Goal: Communication & Community: Answer question/provide support

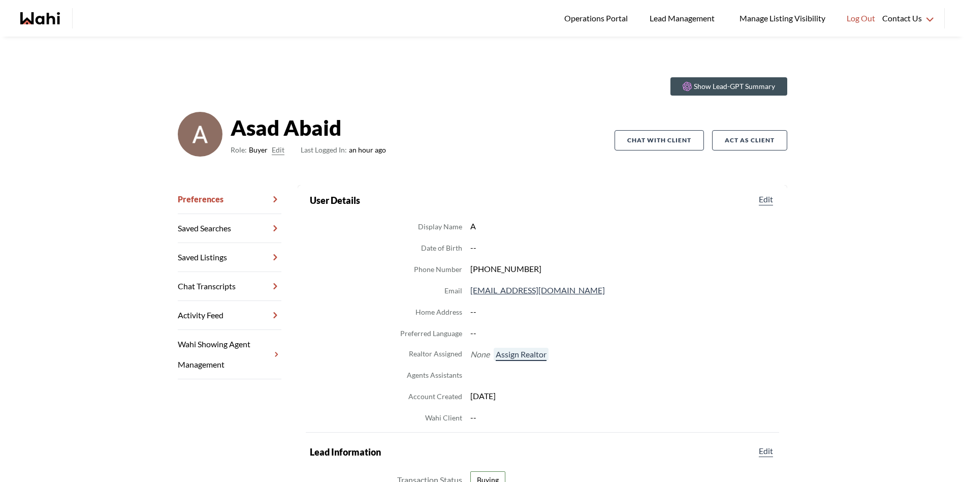
click at [528, 356] on button "Assign Realtor" at bounding box center [521, 353] width 55 height 13
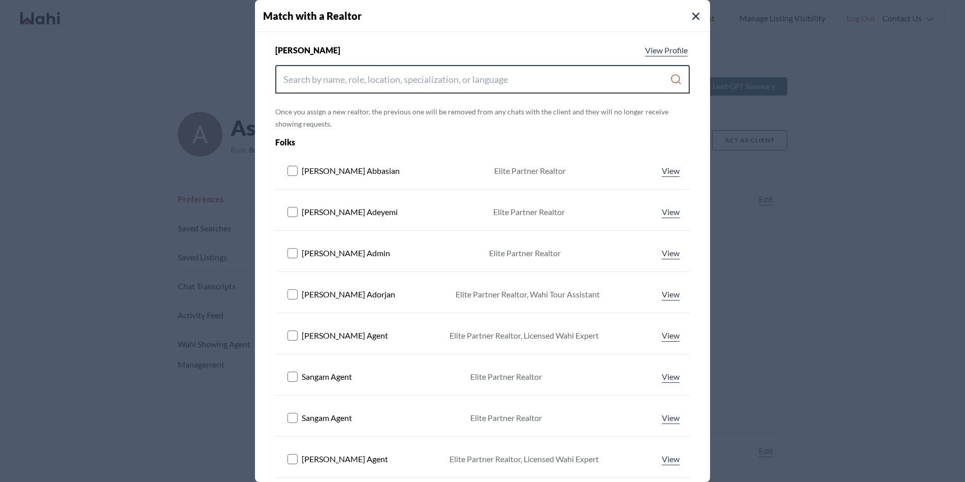
click at [436, 81] on input "Search input" at bounding box center [476, 79] width 387 height 18
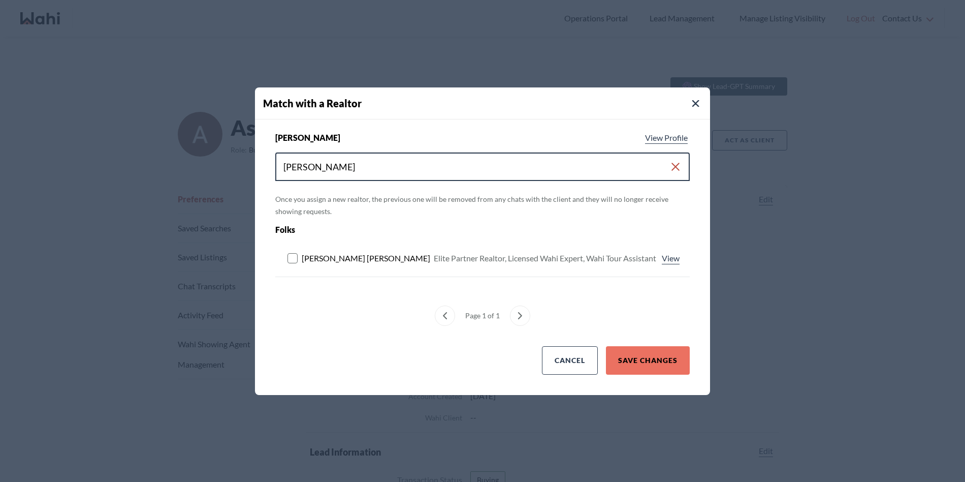
type input "michelle ryckman"
click at [293, 254] on rect at bounding box center [293, 258] width 10 height 10
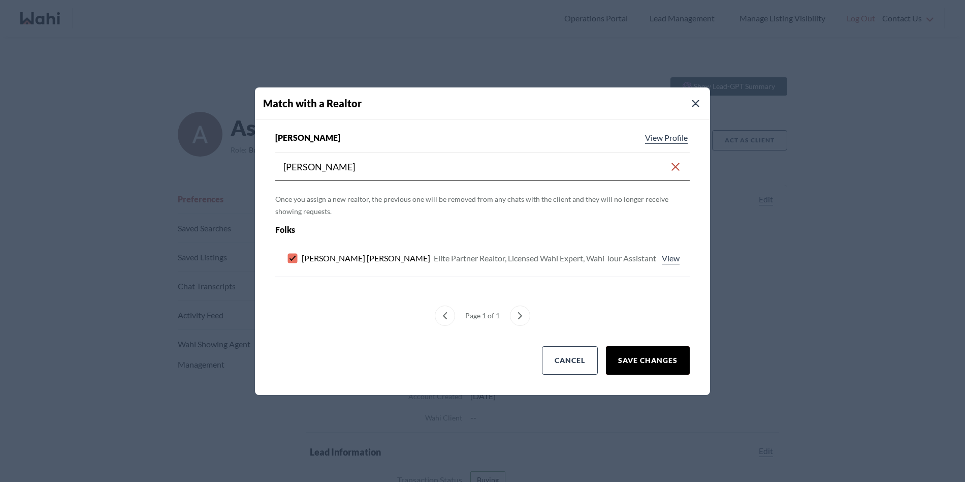
click at [674, 357] on button "Save Changes" at bounding box center [648, 360] width 84 height 28
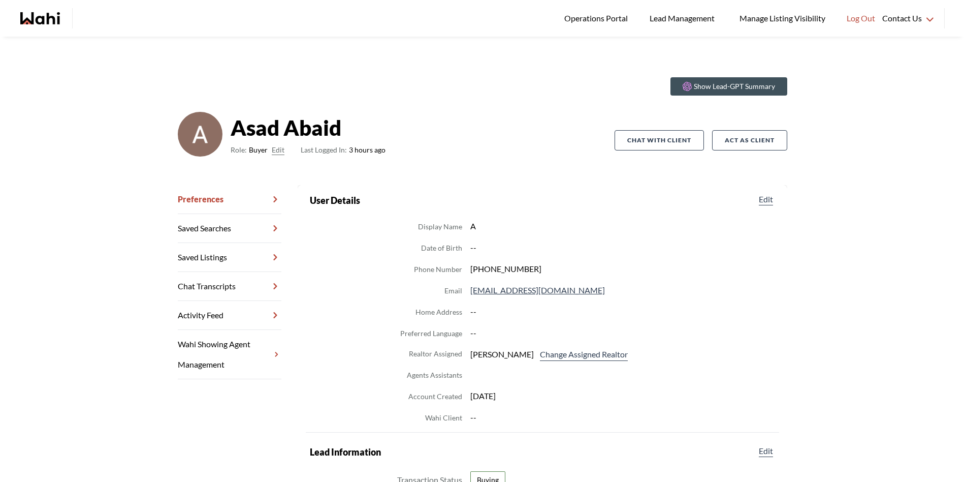
click at [220, 282] on link "Chat Transcripts" at bounding box center [230, 286] width 104 height 29
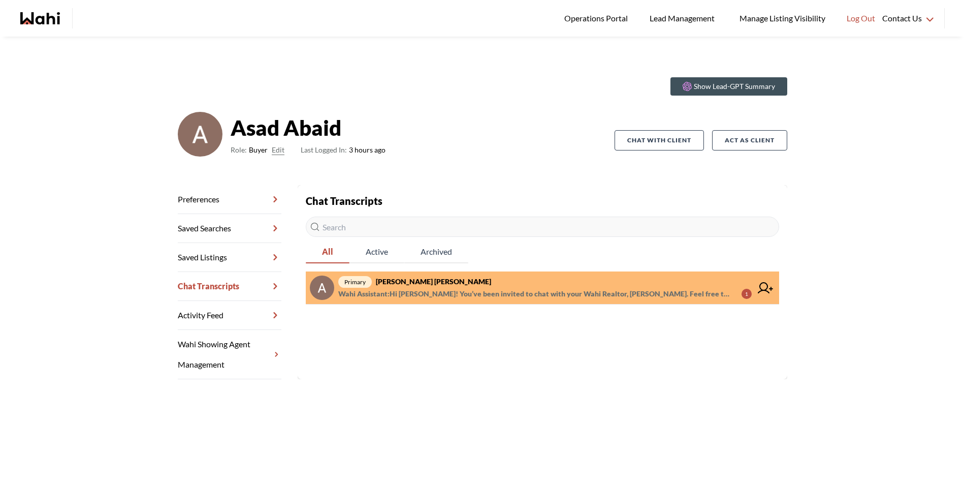
click at [447, 281] on span "primary Asad Abaid, Michelle" at bounding box center [545, 281] width 414 height 12
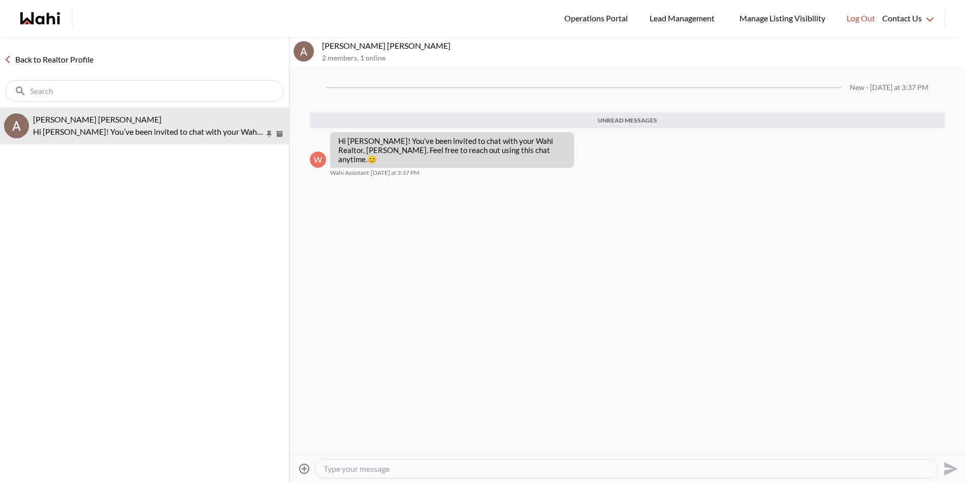
click at [465, 463] on textarea "Type your message" at bounding box center [627, 468] width 606 height 10
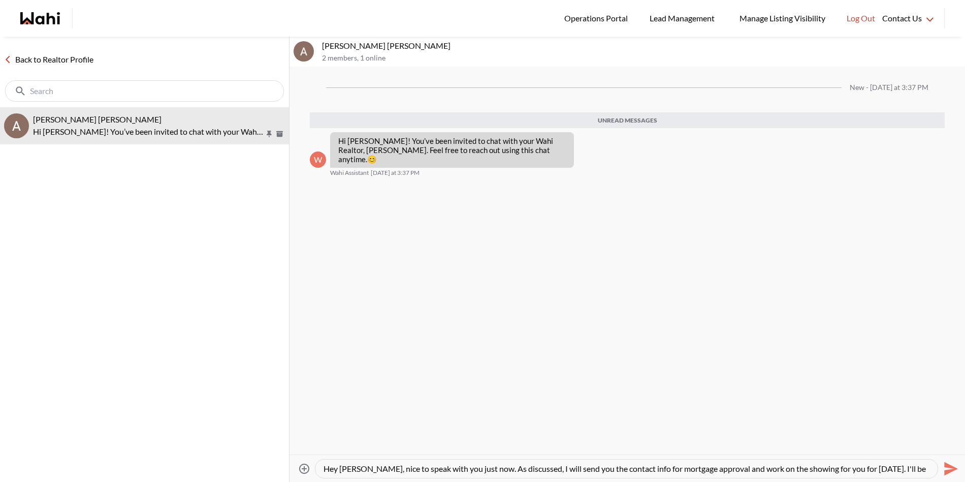
scroll to position [10, 0]
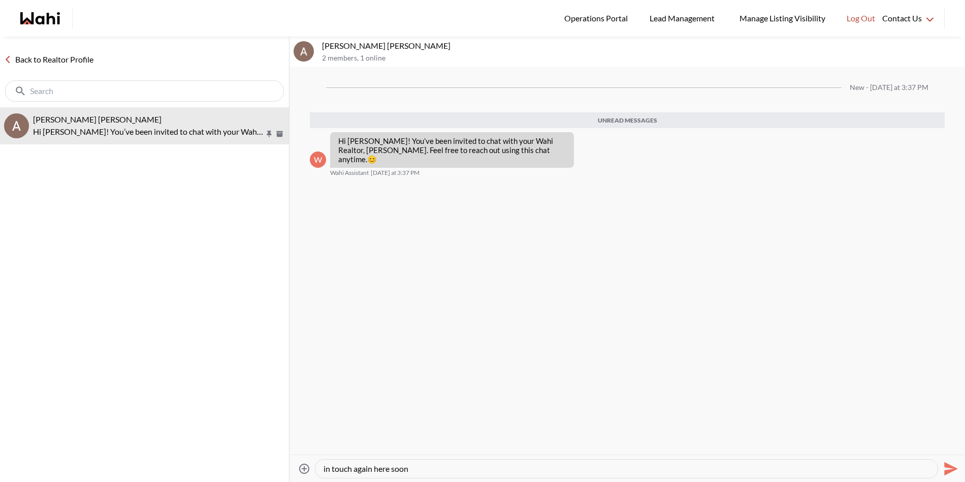
type textarea "Hey Asad, nice to speak with you just now. As discussed, I will send you the co…"
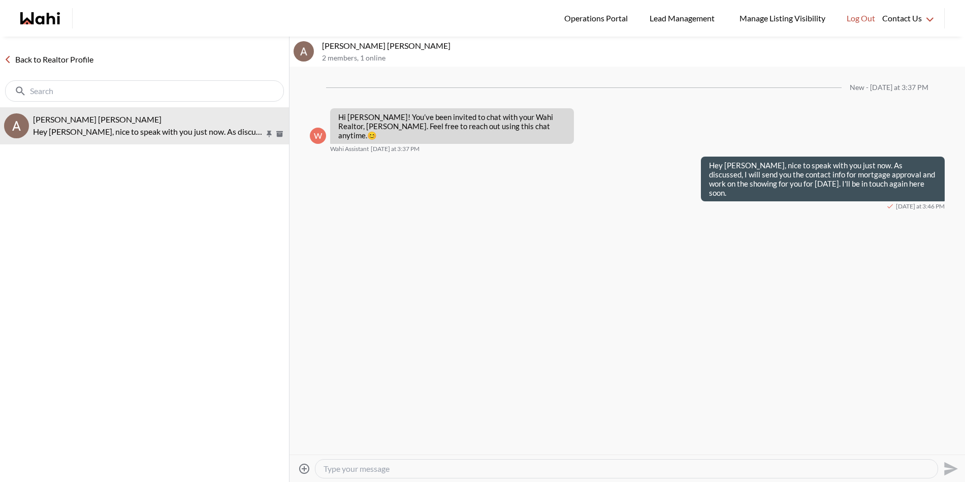
click at [77, 59] on link "Back to Realtor Profile" at bounding box center [49, 59] width 98 height 13
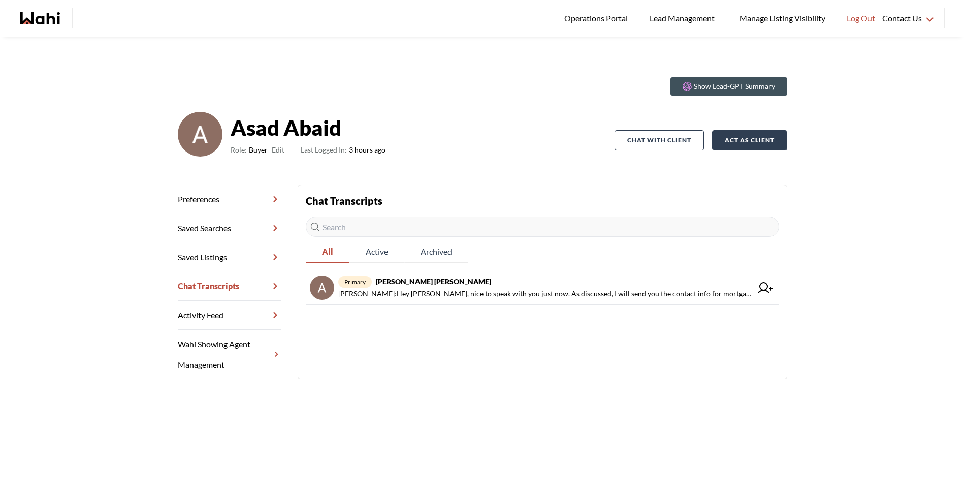
click at [769, 143] on button "Act as Client" at bounding box center [749, 140] width 75 height 20
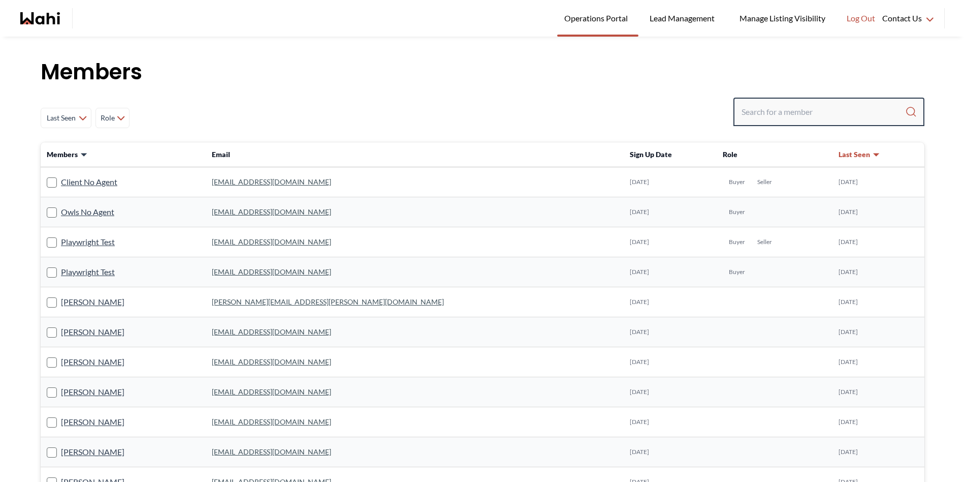
click at [753, 117] on input "Search input" at bounding box center [824, 112] width 164 height 18
paste input "pankaj.er1993@gmail.com"
type input "pankaj.er1993@gmail.com"
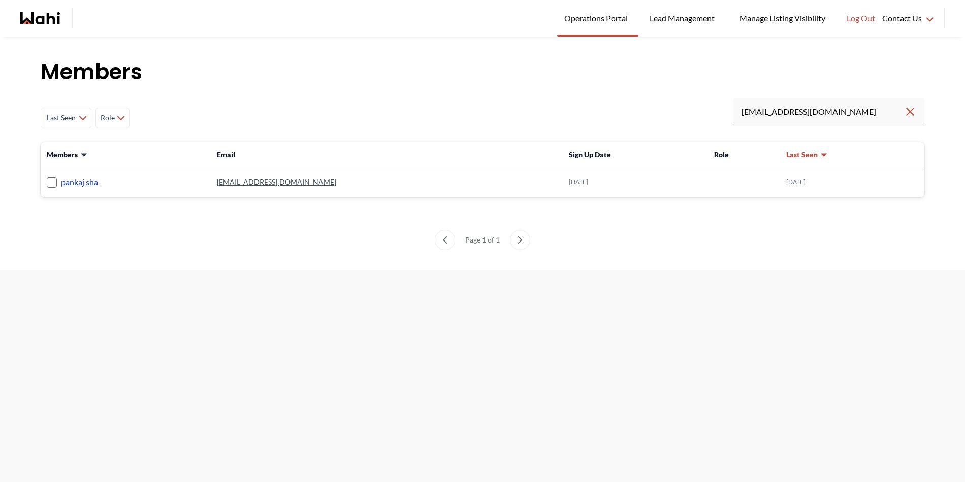
click at [66, 178] on link "pankaj sha" at bounding box center [79, 181] width 37 height 13
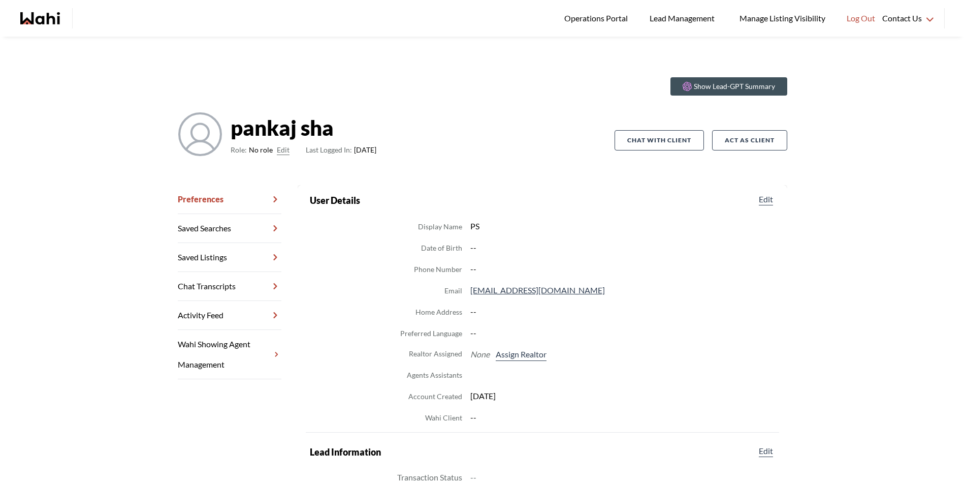
click at [277, 146] on button "Edit" at bounding box center [283, 150] width 13 height 12
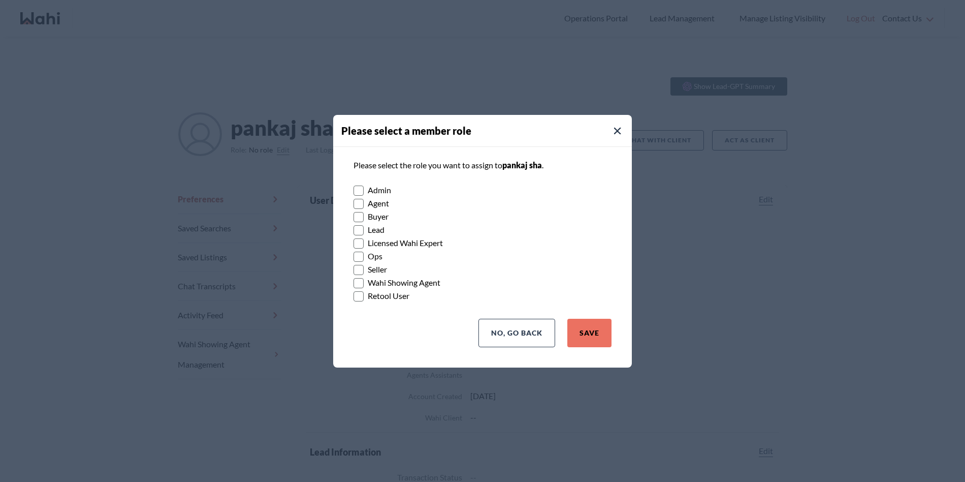
click at [363, 216] on rect at bounding box center [359, 217] width 10 height 10
click at [354, 216] on input "Buyer" at bounding box center [354, 213] width 0 height 7
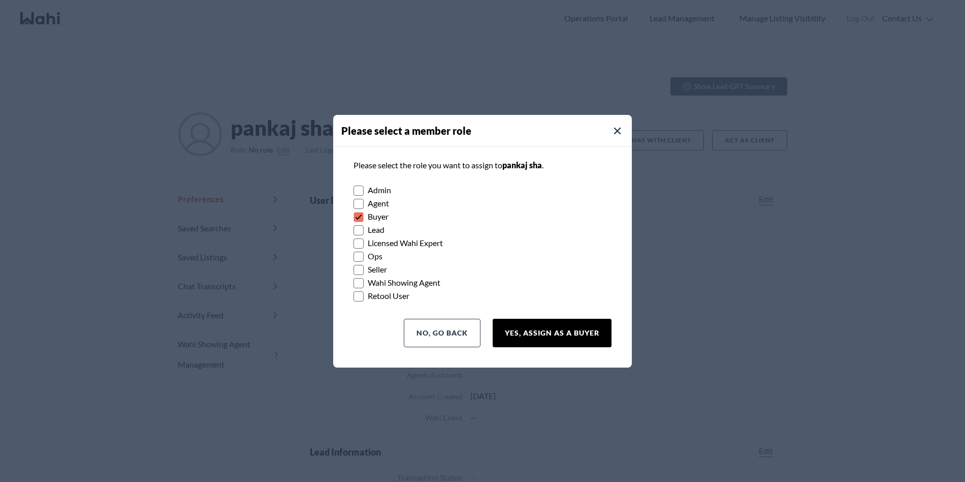
click at [577, 331] on button "Yes, Assign as a Buyer" at bounding box center [552, 333] width 119 height 28
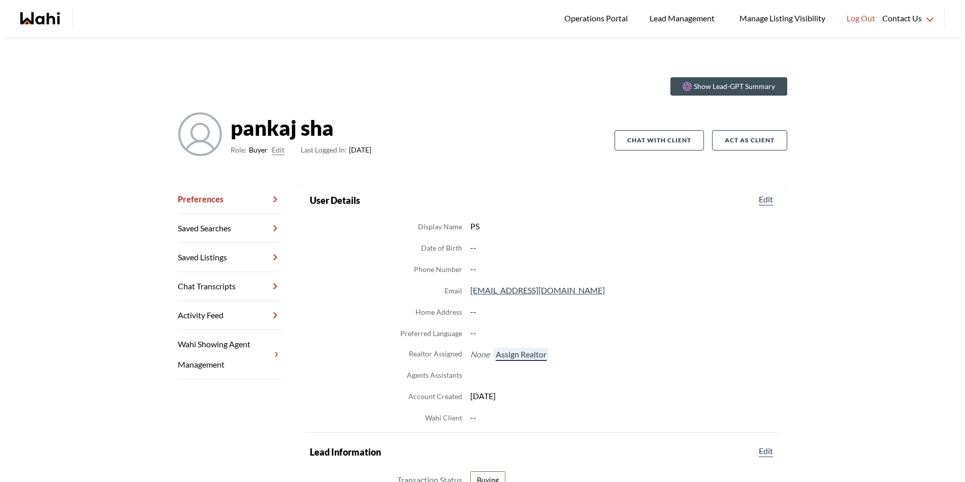
click at [501, 353] on button "Assign Realtor" at bounding box center [521, 353] width 55 height 13
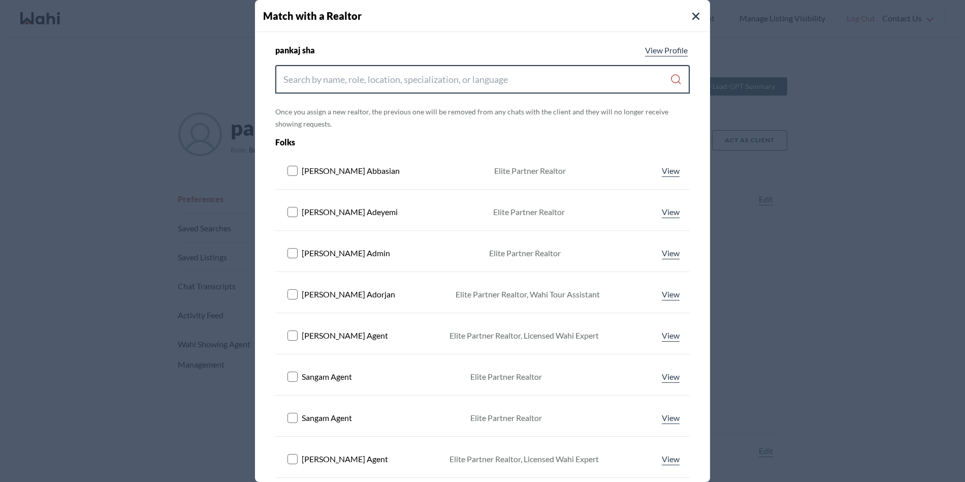
click at [438, 81] on input "Search input" at bounding box center [476, 79] width 387 height 18
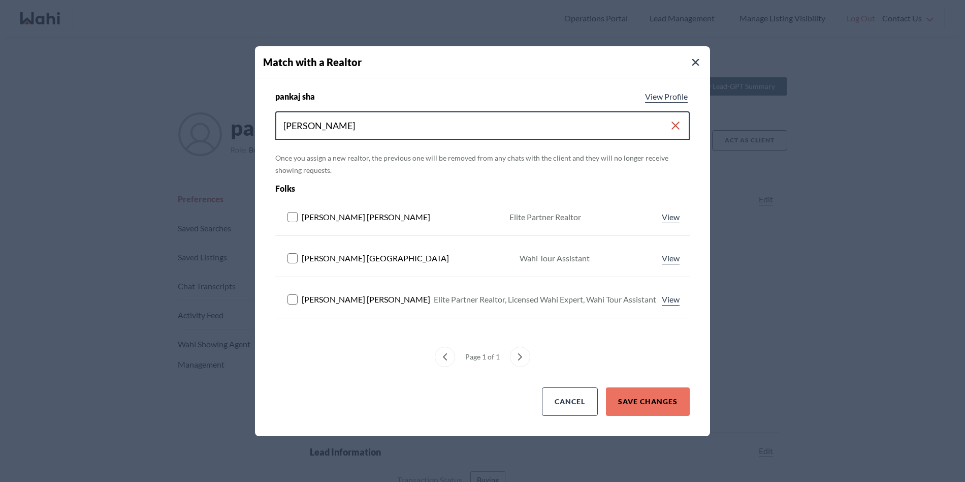
type input "michelle"
click at [288, 298] on rect at bounding box center [293, 299] width 10 height 10
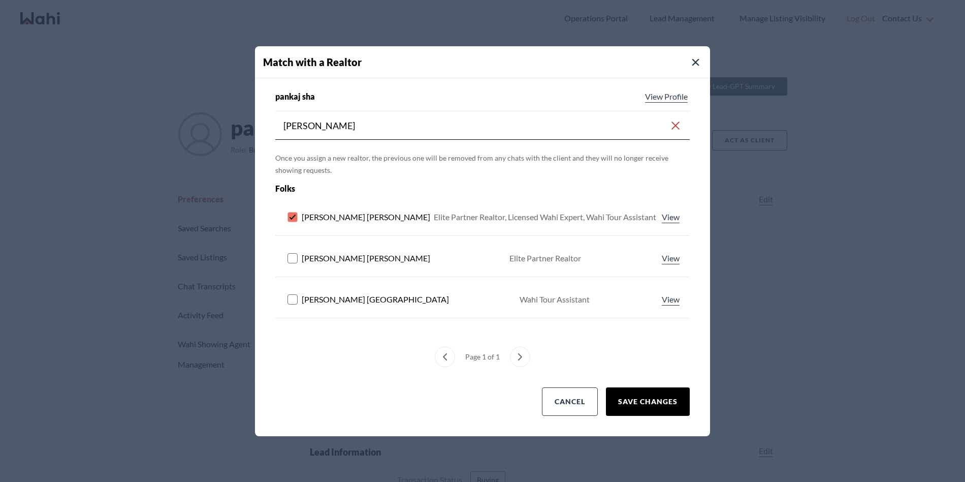
click at [638, 403] on button "Save Changes" at bounding box center [648, 401] width 84 height 28
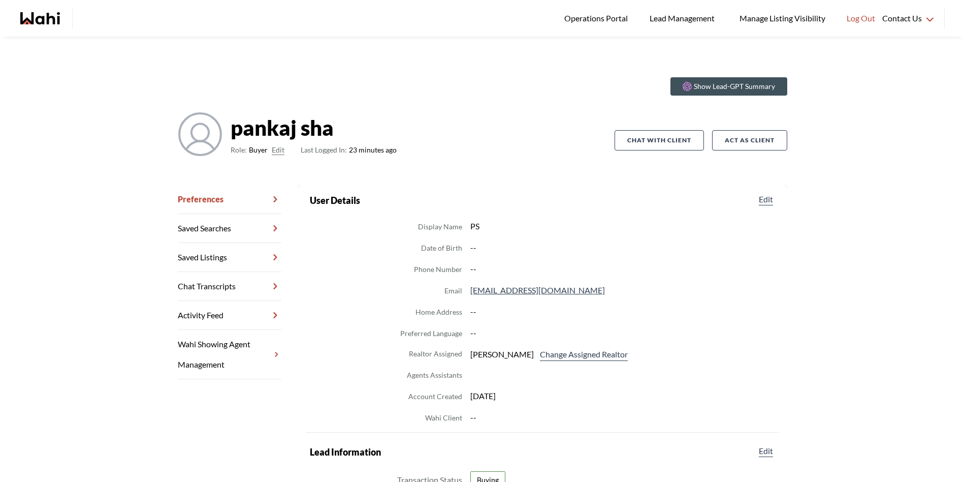
click at [226, 290] on link "Chat Transcripts" at bounding box center [230, 286] width 104 height 29
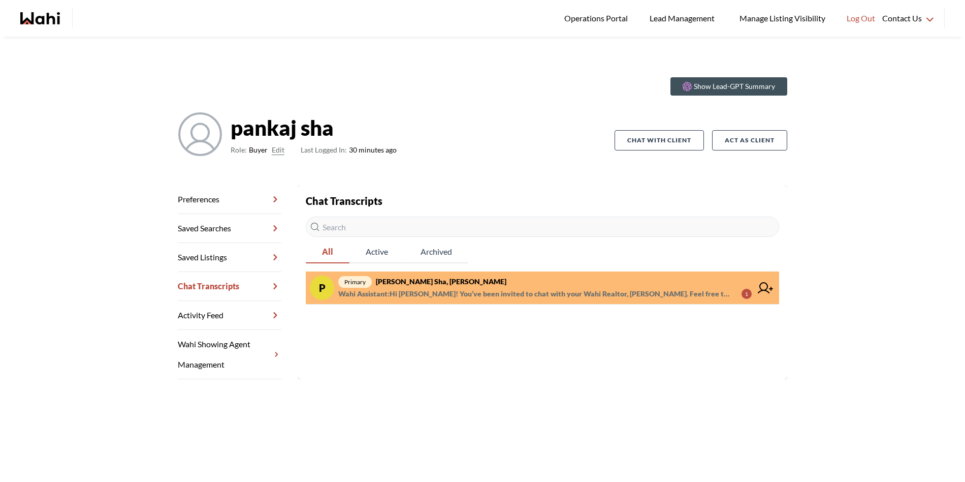
click at [484, 293] on span "Wahi Assistant : Hi Pankaj! You’ve been invited to chat with your Wahi Realtor,…" at bounding box center [535, 294] width 395 height 12
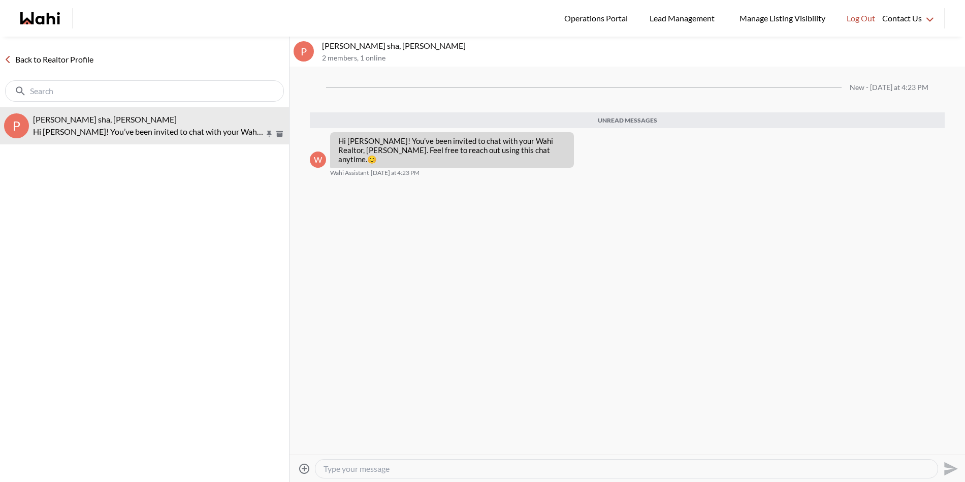
click at [473, 466] on textarea "Type your message" at bounding box center [627, 468] width 606 height 10
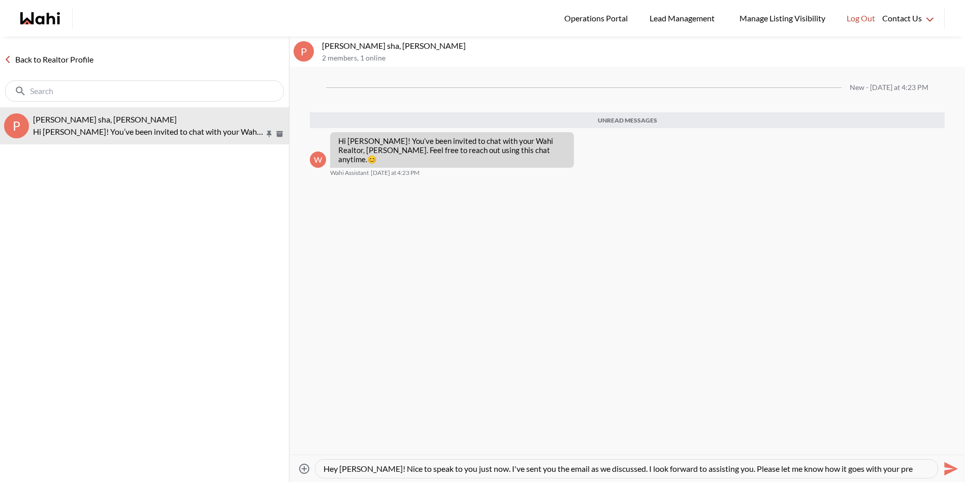
type textarea "Hey Pankaj! Nice to speak to you just now. I've sent you the email as we discus…"
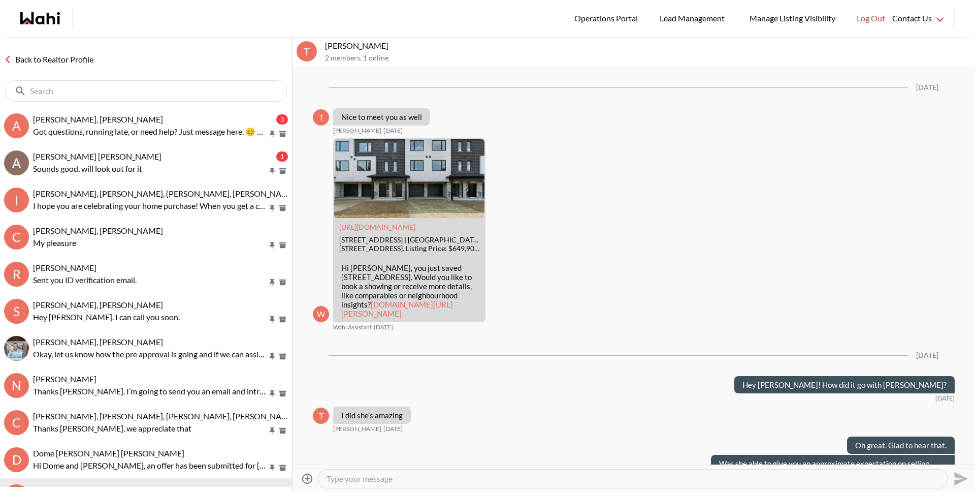
scroll to position [844, 0]
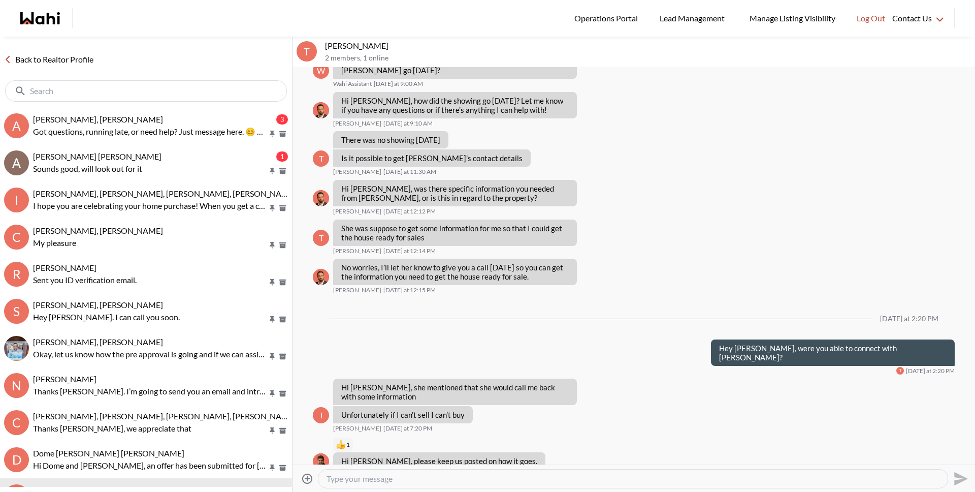
click at [57, 61] on link "Back to Realtor Profile" at bounding box center [49, 59] width 98 height 13
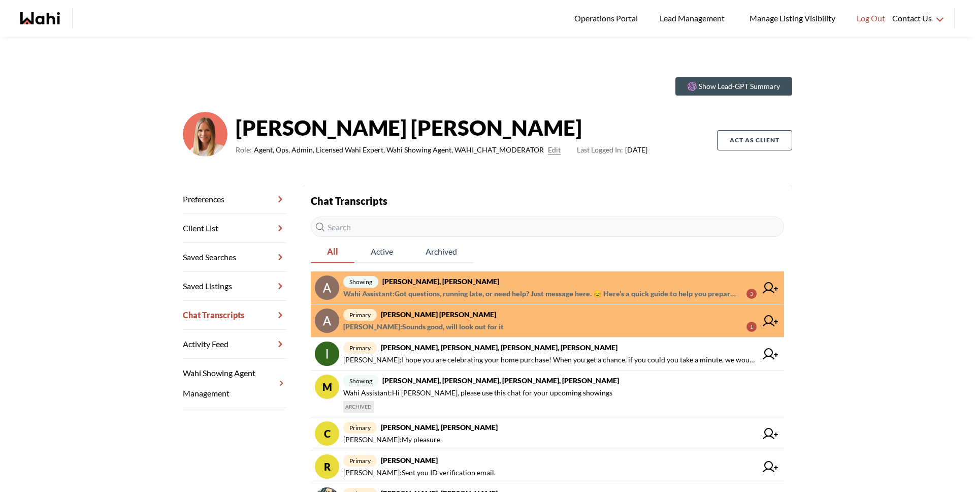
click at [426, 284] on strong "[PERSON_NAME], [PERSON_NAME]" at bounding box center [441, 281] width 117 height 9
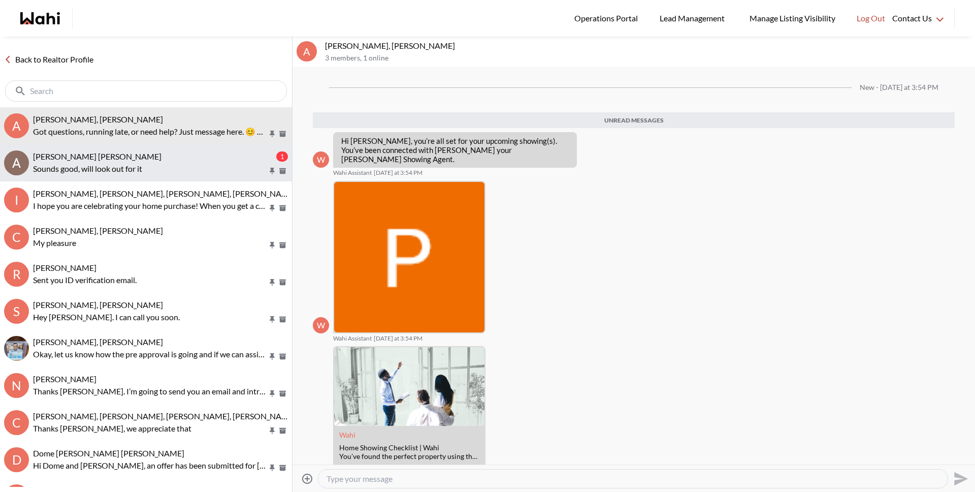
click at [128, 167] on p "Sounds good, will look out for it" at bounding box center [150, 169] width 235 height 12
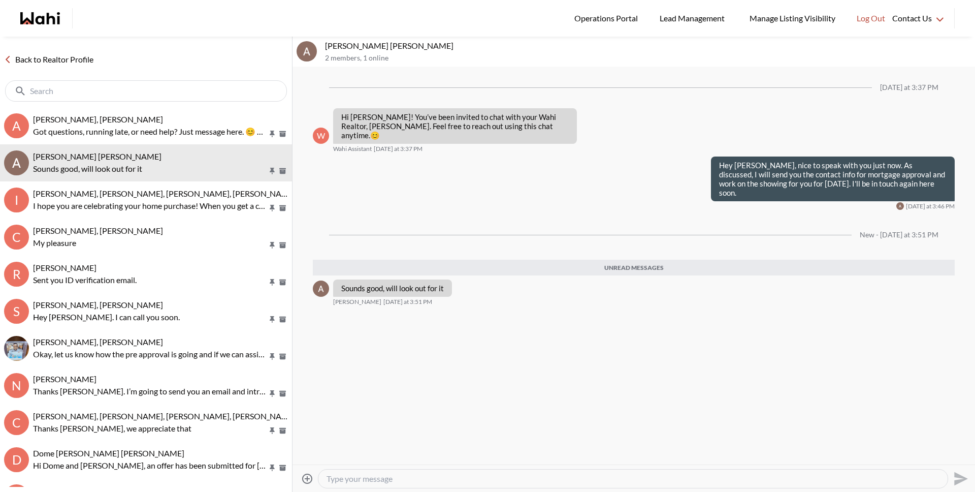
click at [387, 478] on textarea "Type your message" at bounding box center [633, 478] width 613 height 10
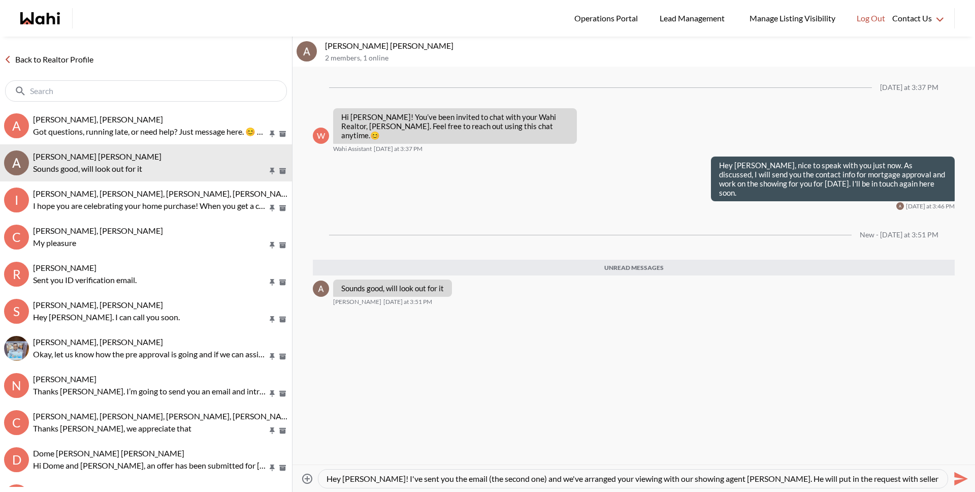
scroll to position [10, 0]
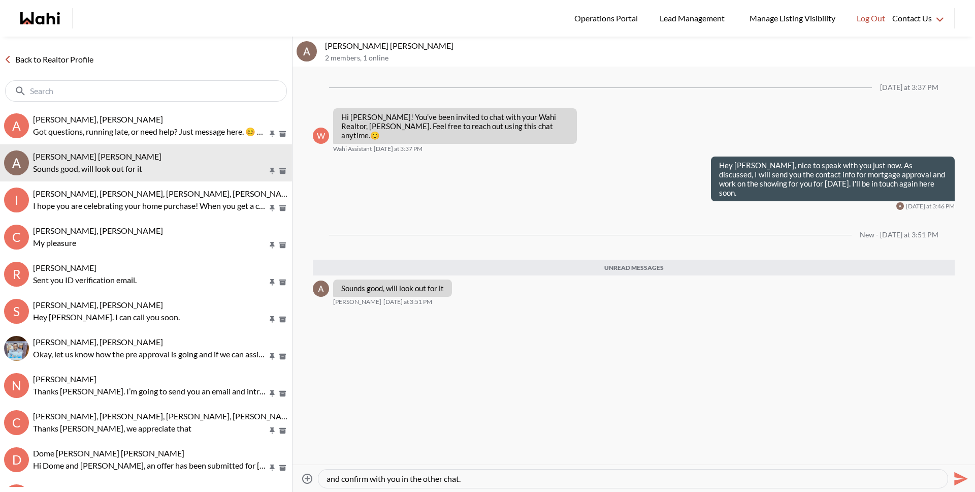
type textarea "Hey Asad! I've sent you the email (the second one) and we've arranged your view…"
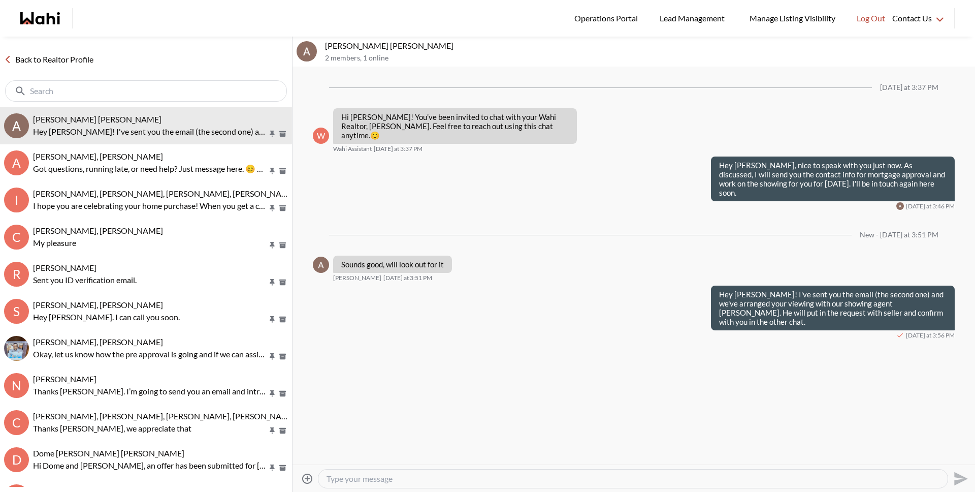
drag, startPoint x: 77, startPoint y: 62, endPoint x: 198, endPoint y: 30, distance: 124.6
click at [77, 62] on link "Back to Realtor Profile" at bounding box center [49, 59] width 98 height 13
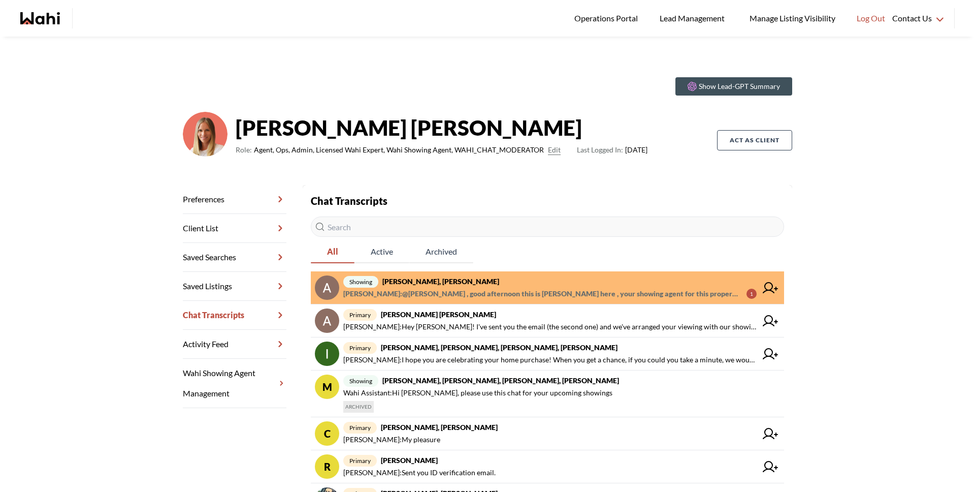
click at [468, 293] on span "Paul Sharma : @Asad Abaid , good afternoon this is Paul here , your showing age…" at bounding box center [540, 294] width 395 height 12
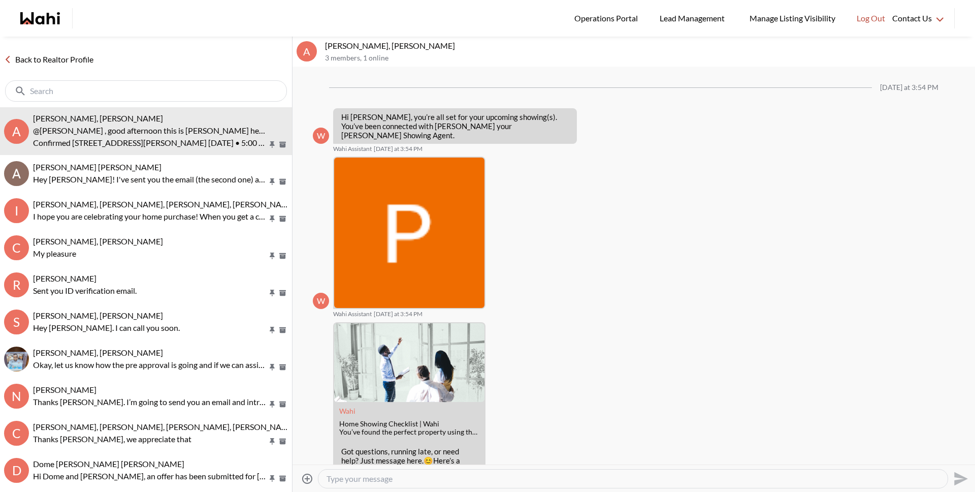
scroll to position [186, 0]
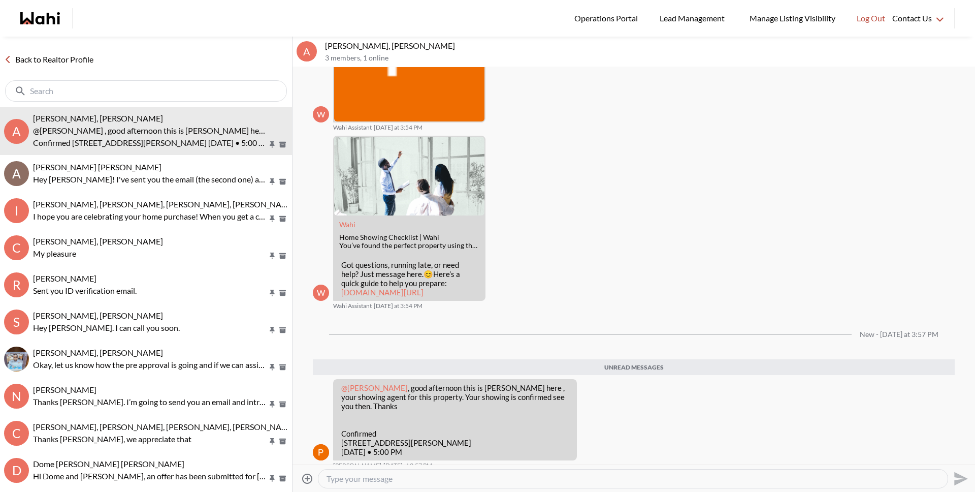
click at [69, 53] on link "Back to Realtor Profile" at bounding box center [49, 59] width 98 height 13
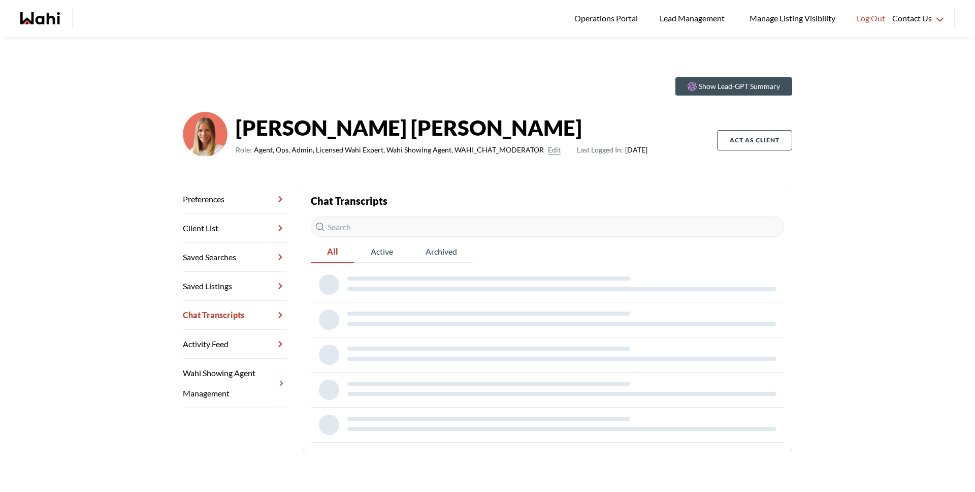
click at [373, 227] on input "text" at bounding box center [547, 226] width 473 height 20
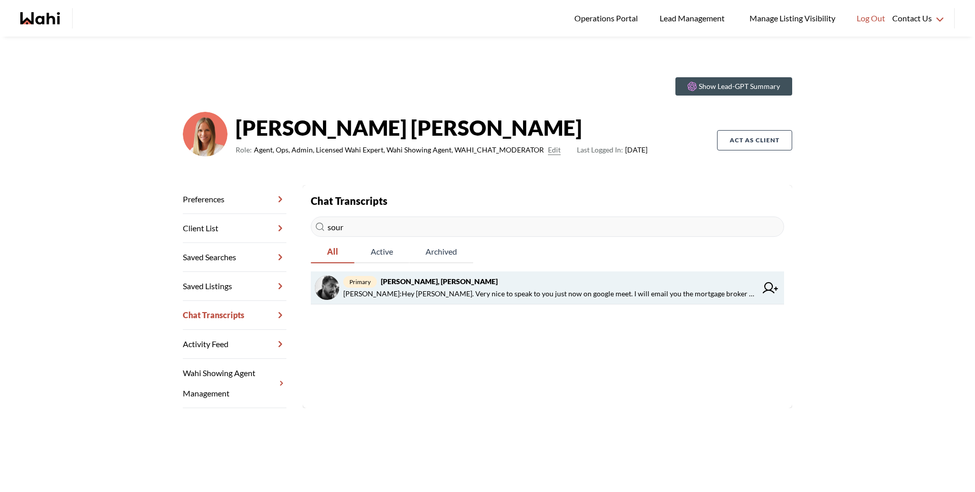
type input "sour"
click at [548, 287] on span "primary Sourav Singh, Michelle" at bounding box center [550, 281] width 414 height 12
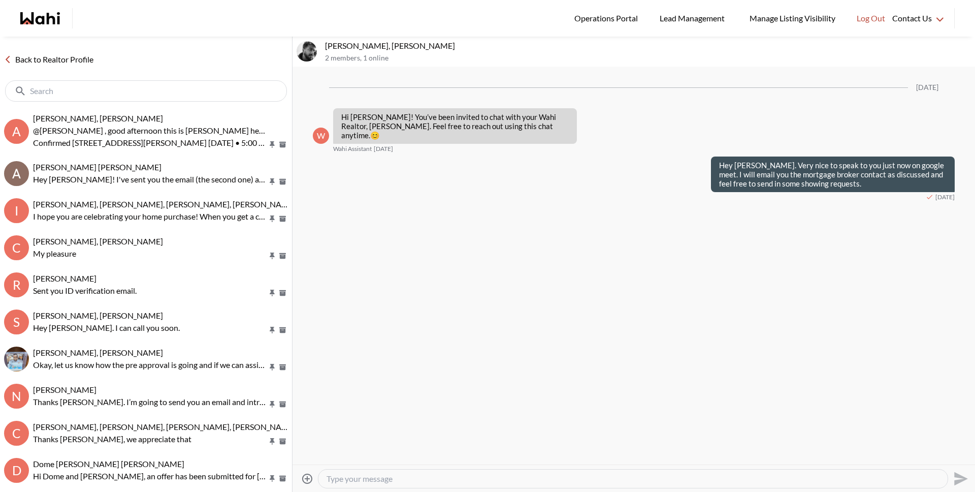
click at [465, 479] on textarea "Type your message" at bounding box center [633, 478] width 613 height 10
type textarea "Hey [PERSON_NAME], how is it going with your mortgage approval?"
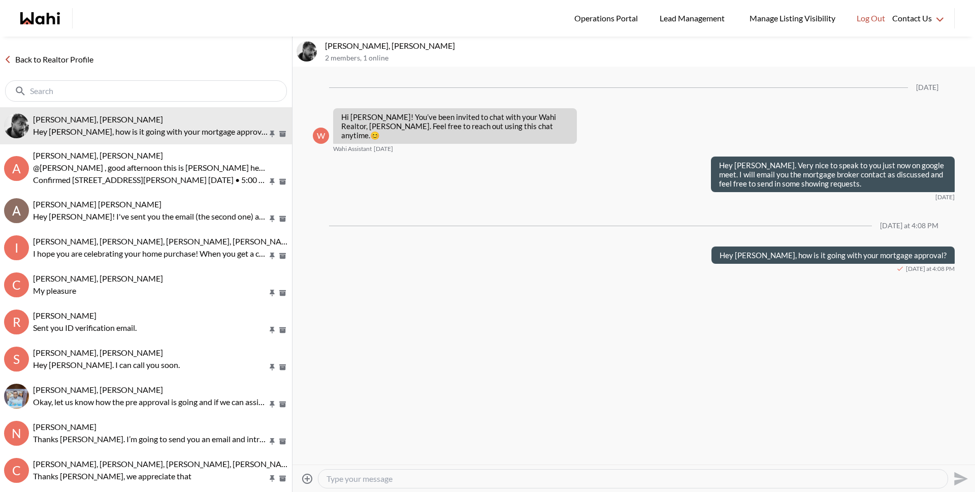
click at [75, 59] on link "Back to Realtor Profile" at bounding box center [49, 59] width 98 height 13
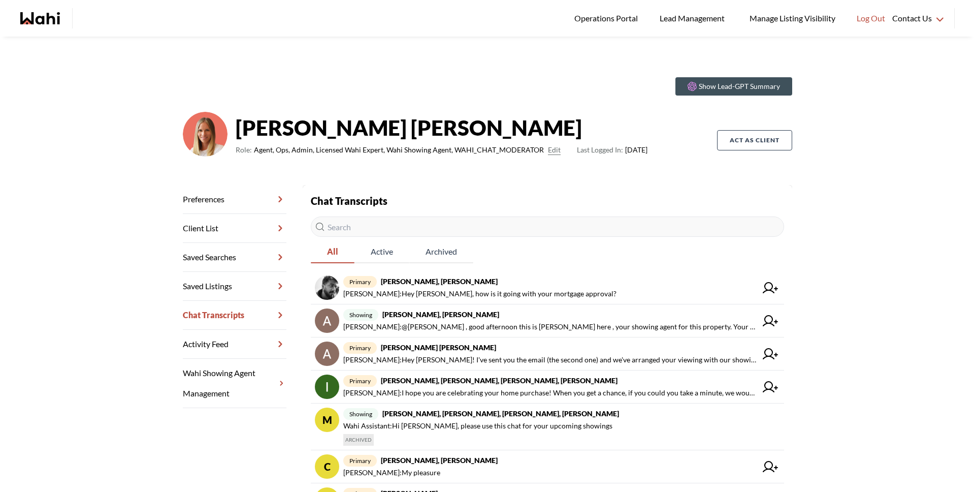
click at [366, 228] on input "text" at bounding box center [547, 226] width 473 height 20
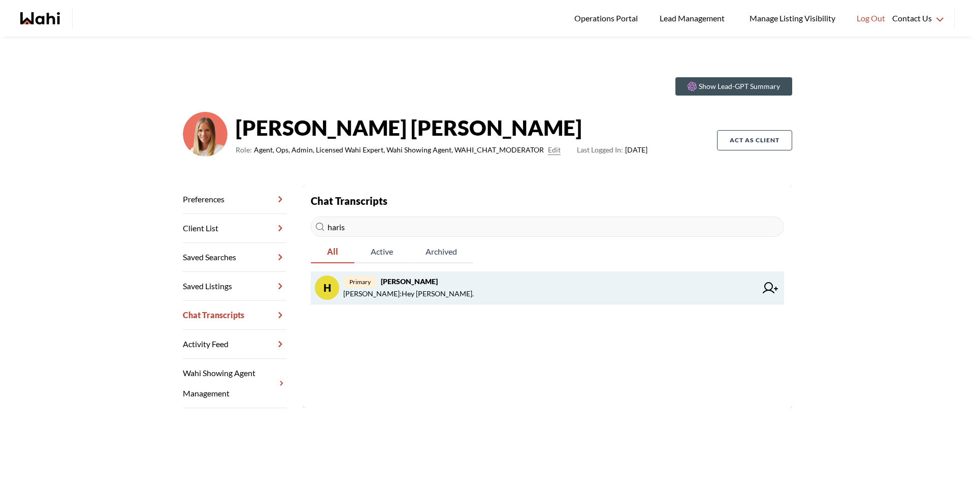
type input "haris"
click at [448, 292] on span "Michelle Ryckman : Hey Haris." at bounding box center [550, 294] width 414 height 12
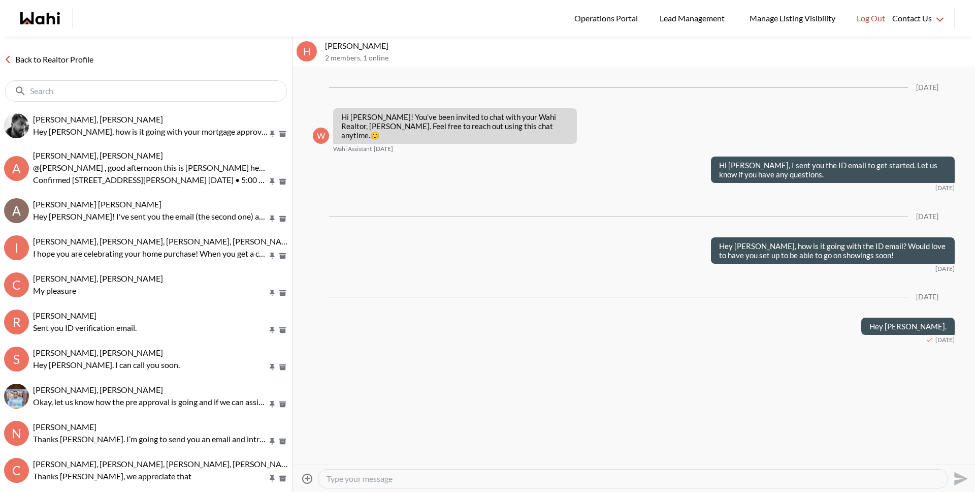
click at [453, 480] on textarea "Type your message" at bounding box center [633, 478] width 613 height 10
type textarea "Hey [PERSON_NAME]. How is it going with your mortgage approval?"
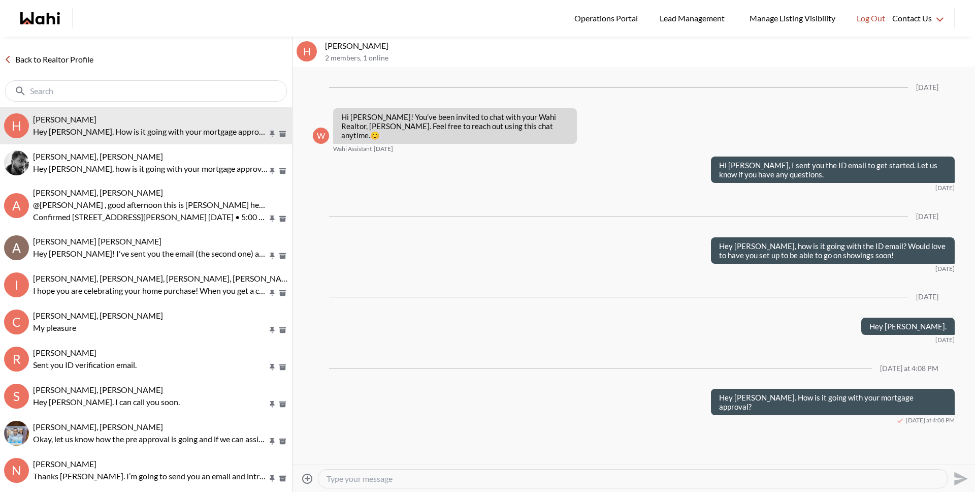
click at [51, 61] on link "Back to Realtor Profile" at bounding box center [49, 59] width 98 height 13
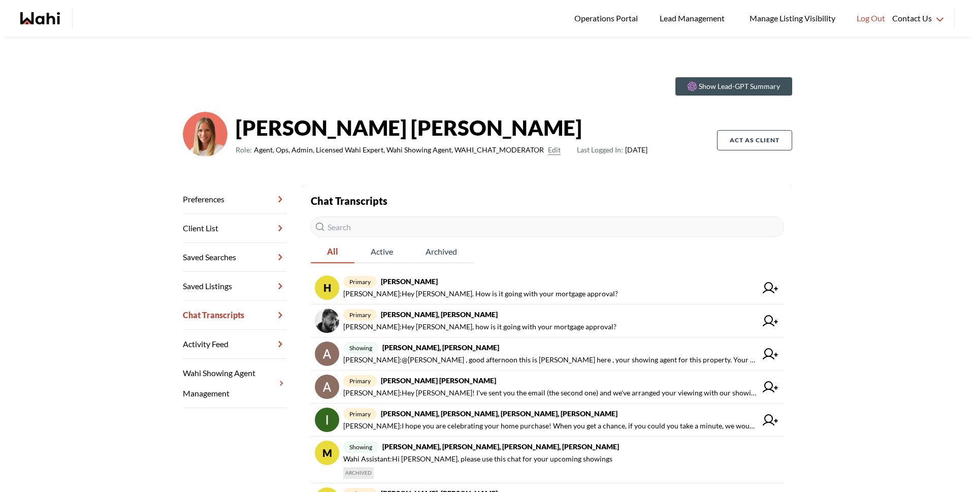
click at [373, 229] on input "text" at bounding box center [547, 226] width 473 height 20
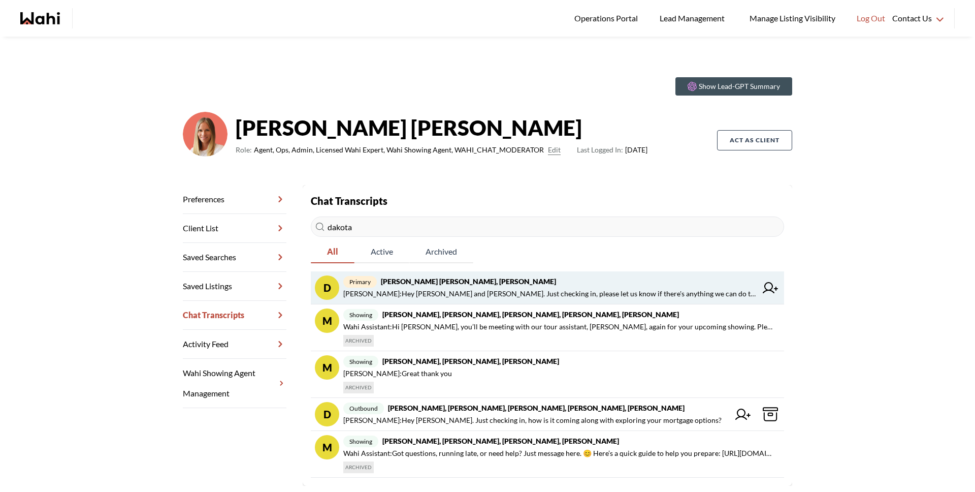
type input "dakota"
click at [497, 281] on strong "Dakota Penn, Shelby Moorhead, Michelle, Rohit" at bounding box center [468, 281] width 175 height 9
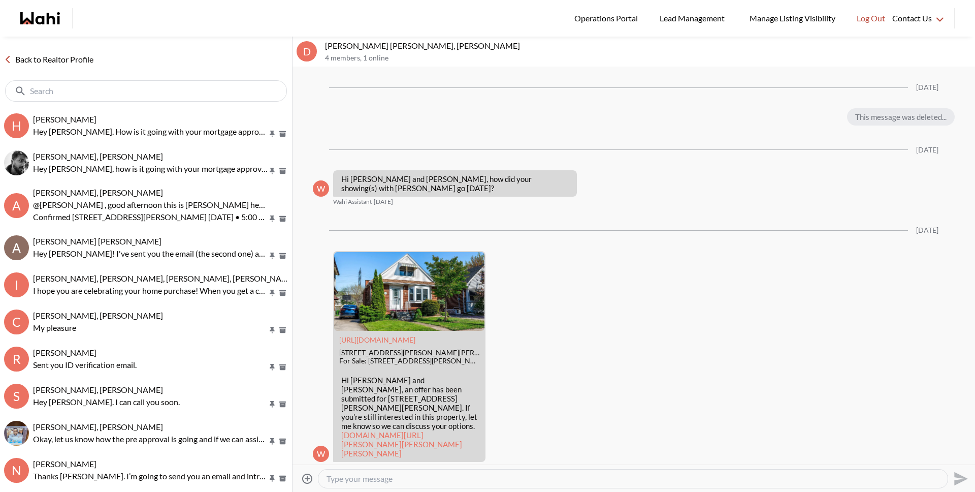
scroll to position [1852, 0]
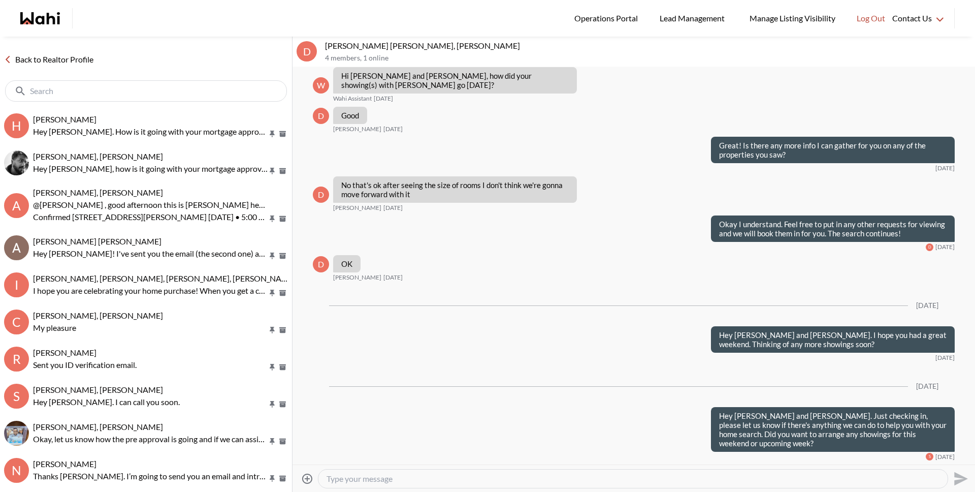
click at [494, 484] on div at bounding box center [633, 478] width 629 height 18
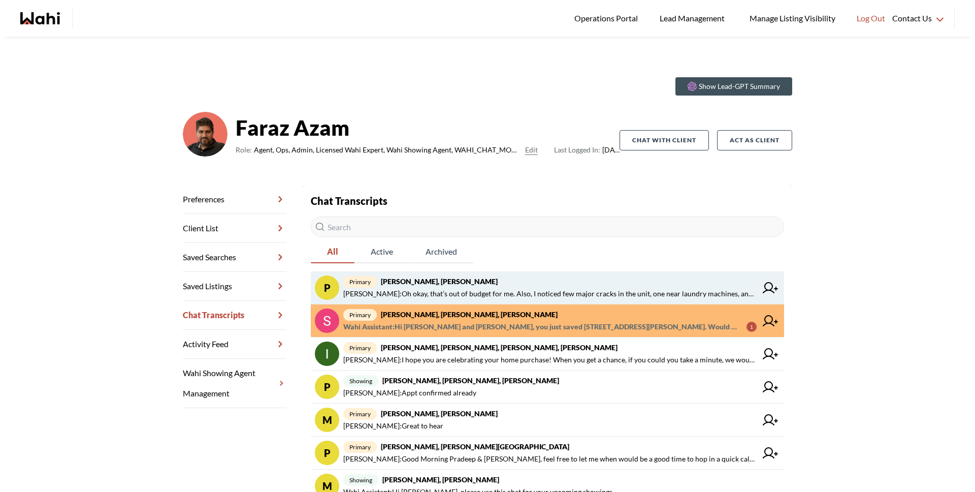
click at [463, 287] on span "primary [PERSON_NAME], [PERSON_NAME]" at bounding box center [550, 281] width 414 height 12
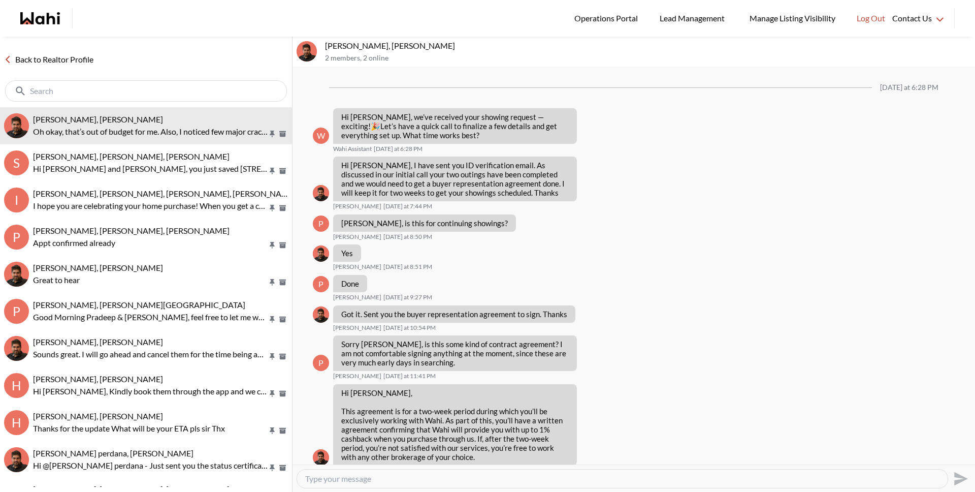
scroll to position [961, 0]
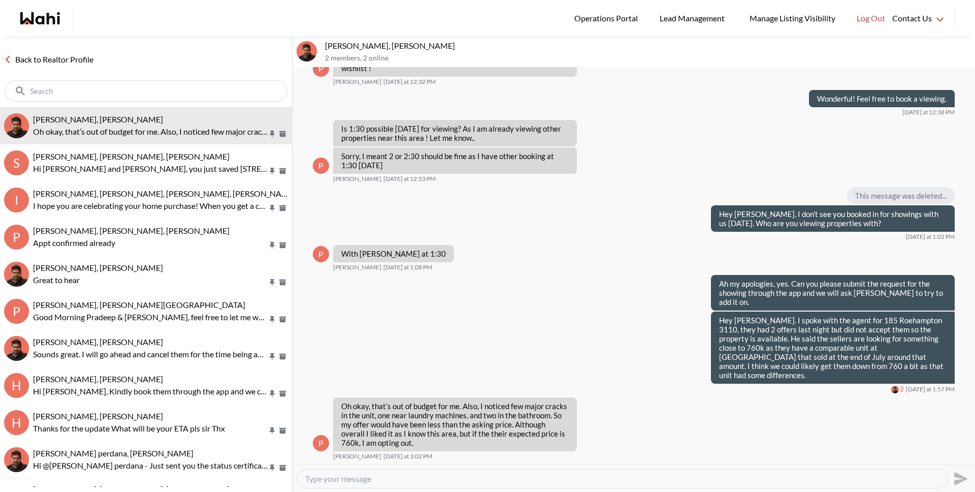
click at [484, 479] on textarea "Type your message" at bounding box center [622, 478] width 634 height 10
type textarea "I understand."
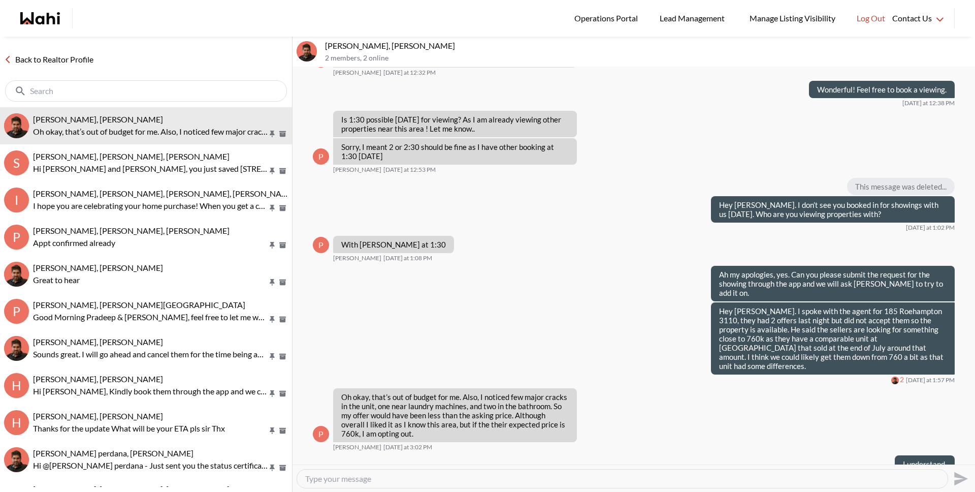
scroll to position [991, 0]
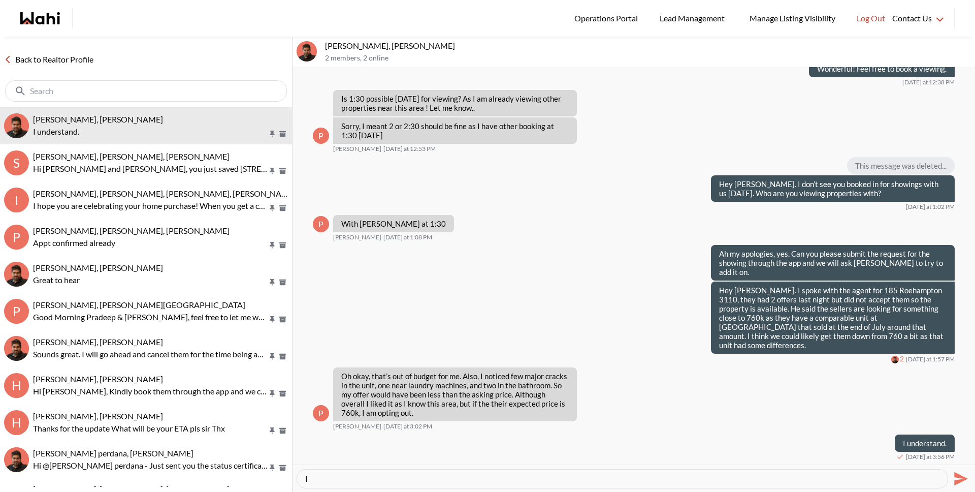
type textarea "I"
type textarea "Yes, based on the sellers expectations, they are looking fo rmore than the aski…"
click at [451, 469] on div "Yes, based on the sellers expectations, they are looking fo rmore than the aski…" at bounding box center [622, 478] width 651 height 18
click at [431, 479] on textarea "Yes, based on the sellers expectations, they are looking fo rmore than the aski…" at bounding box center [622, 478] width 634 height 10
drag, startPoint x: 316, startPoint y: 479, endPoint x: 647, endPoint y: 487, distance: 330.8
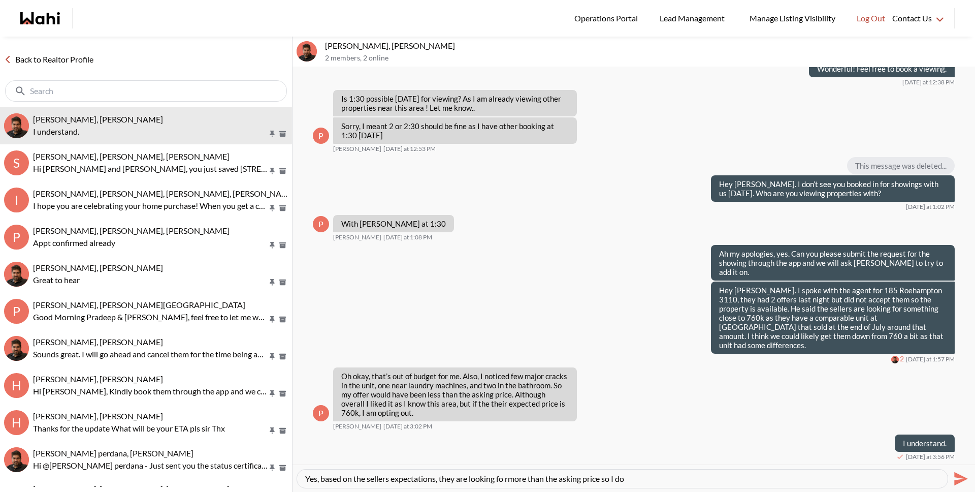
click at [647, 487] on div "Yes, based on the sellers expectations, they are looking fo rmore than the aski…" at bounding box center [622, 478] width 651 height 18
type textarea "I"
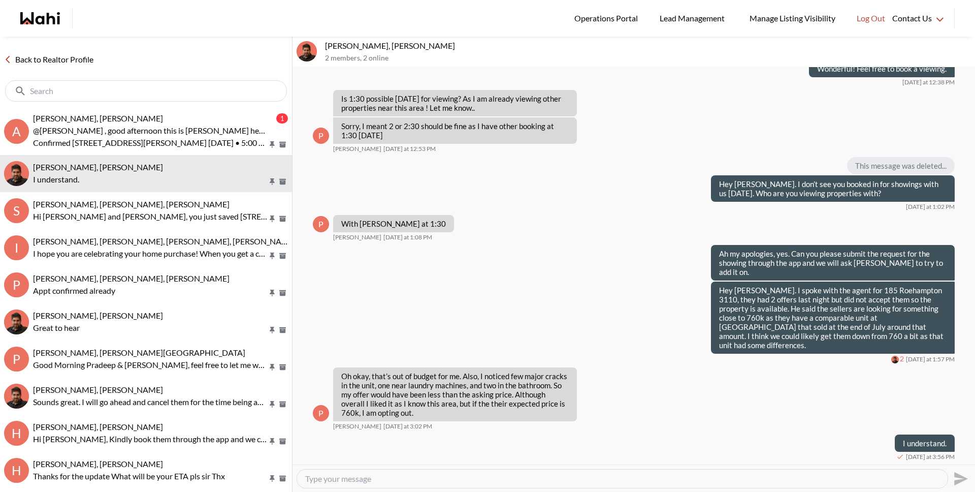
click at [75, 61] on link "Back to Realtor Profile" at bounding box center [49, 59] width 98 height 13
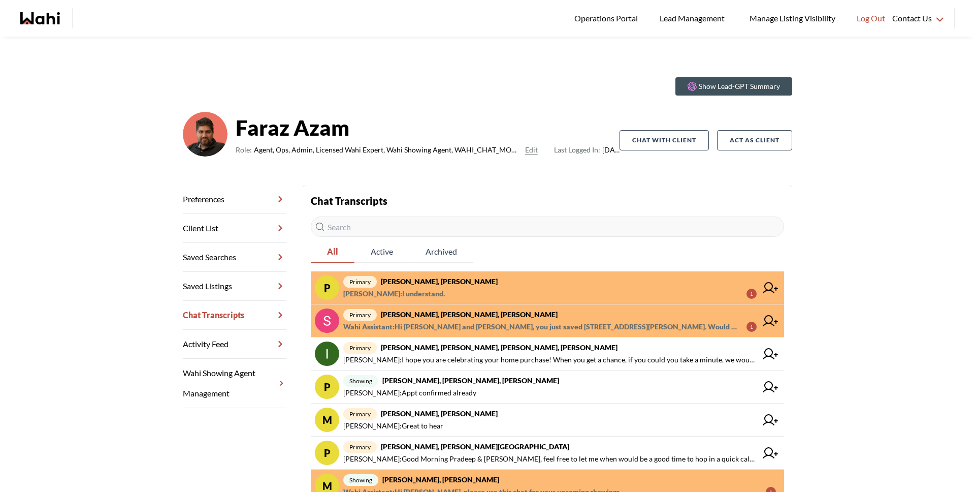
click at [445, 290] on span "Michelle Ryckman : I understand." at bounding box center [394, 294] width 102 height 12
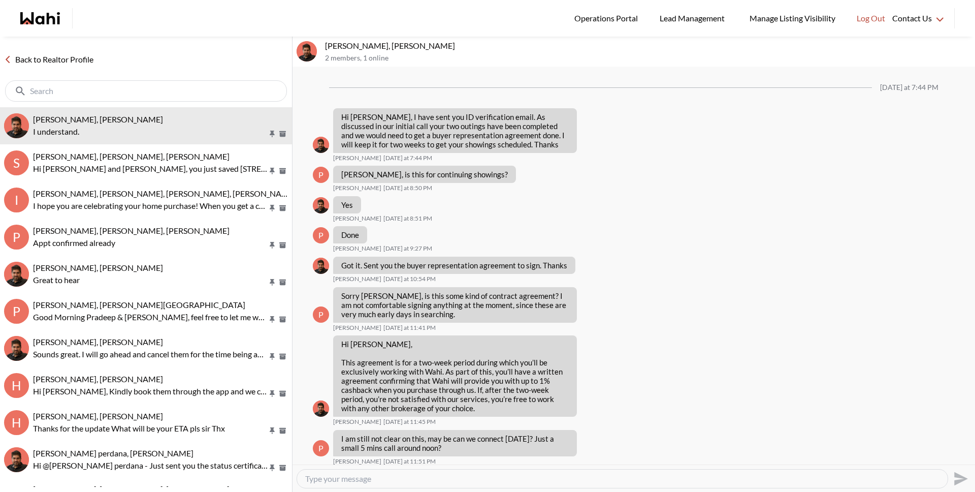
scroll to position [942, 0]
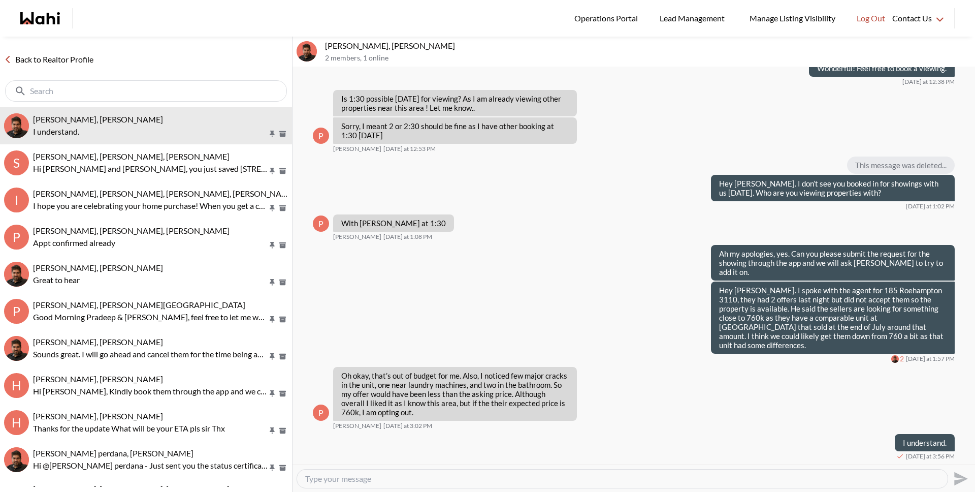
click at [43, 57] on link "Back to Realtor Profile" at bounding box center [49, 59] width 98 height 13
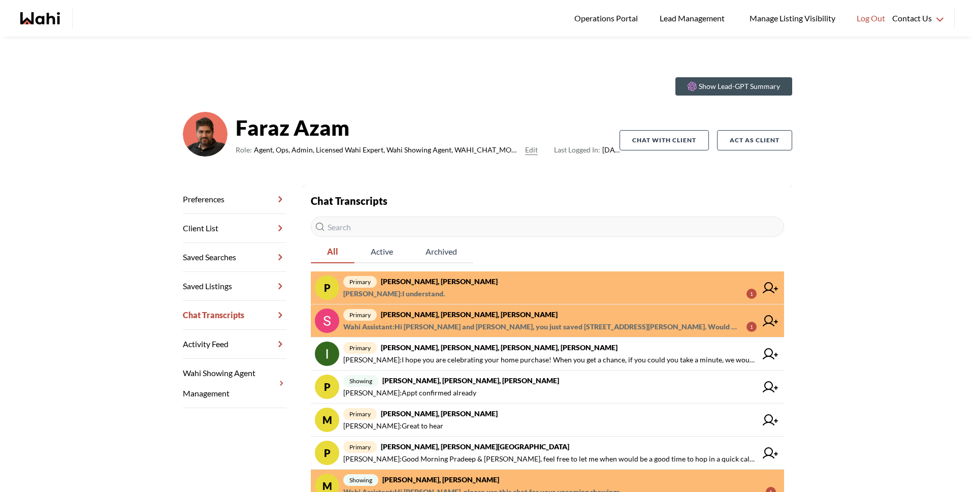
click at [465, 323] on span "Wahi Assistant : Hi Sunil and Ana, you just saved 46 Moon Dr, Barrie. Would you…" at bounding box center [540, 327] width 395 height 12
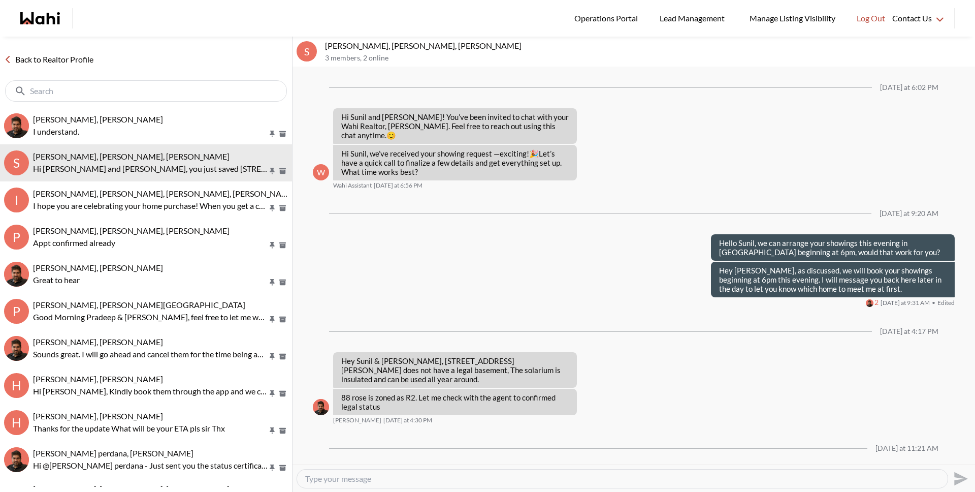
scroll to position [452, 0]
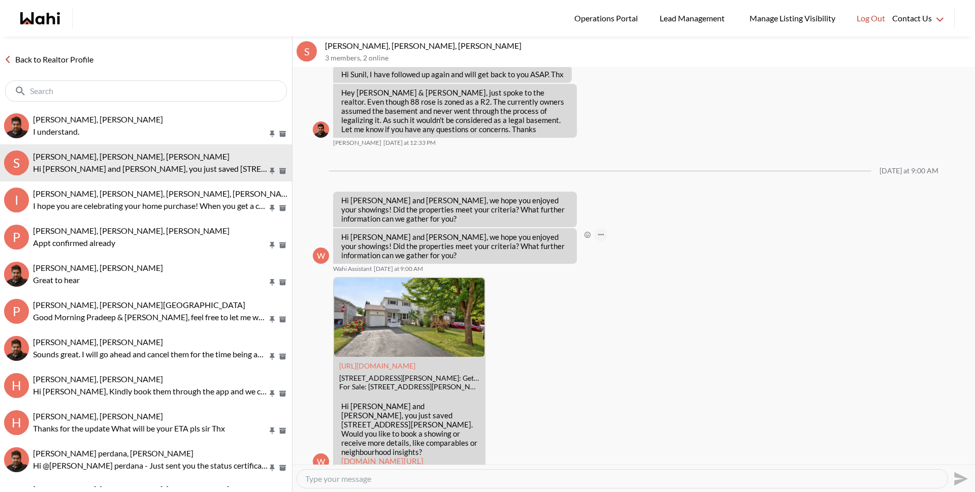
click at [600, 234] on icon "Open Message Actions Menu" at bounding box center [601, 235] width 6 height 2
click at [616, 200] on button "Delete" at bounding box center [634, 201] width 81 height 18
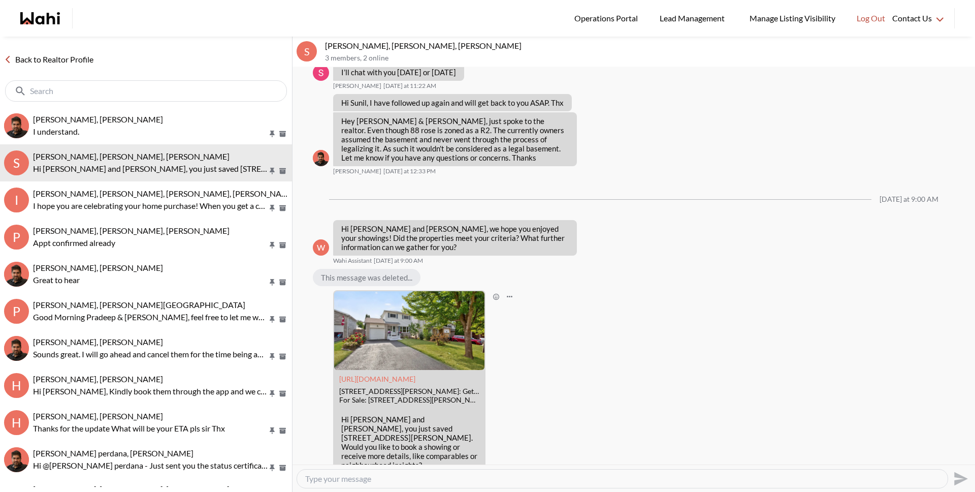
scroll to position [437, 0]
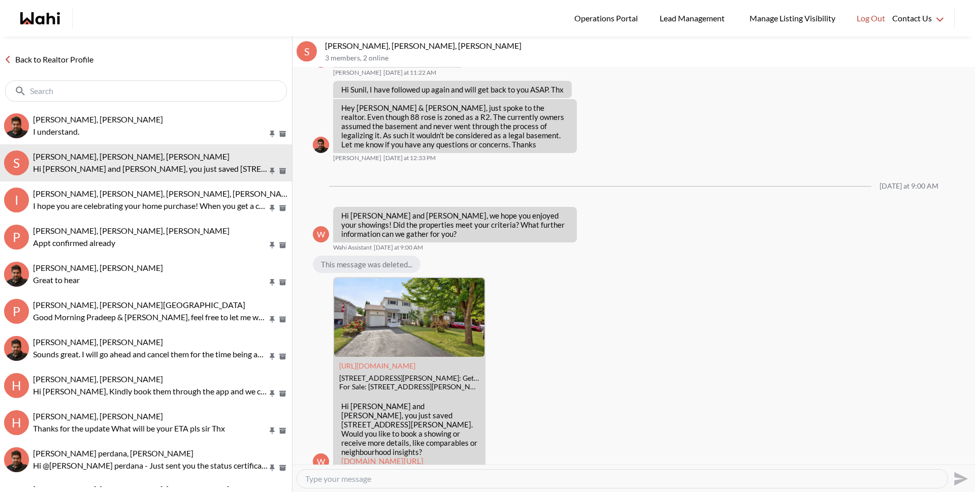
click at [94, 66] on link "Back to Realtor Profile" at bounding box center [49, 59] width 98 height 13
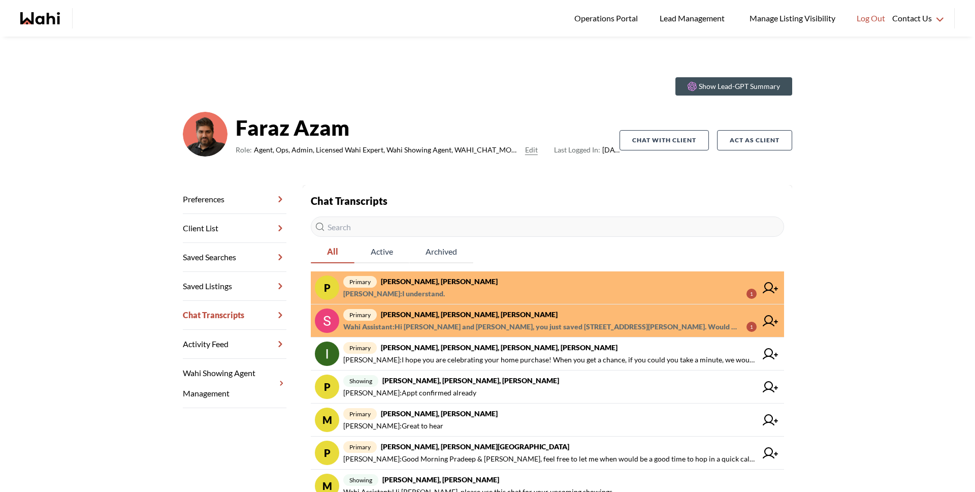
click at [465, 283] on span "primary Pradip Saha, Faraz" at bounding box center [550, 281] width 414 height 12
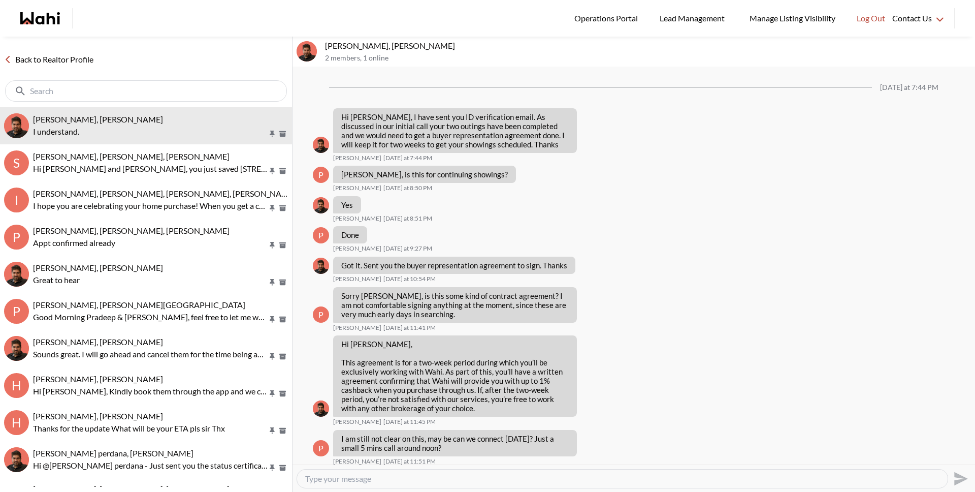
scroll to position [942, 0]
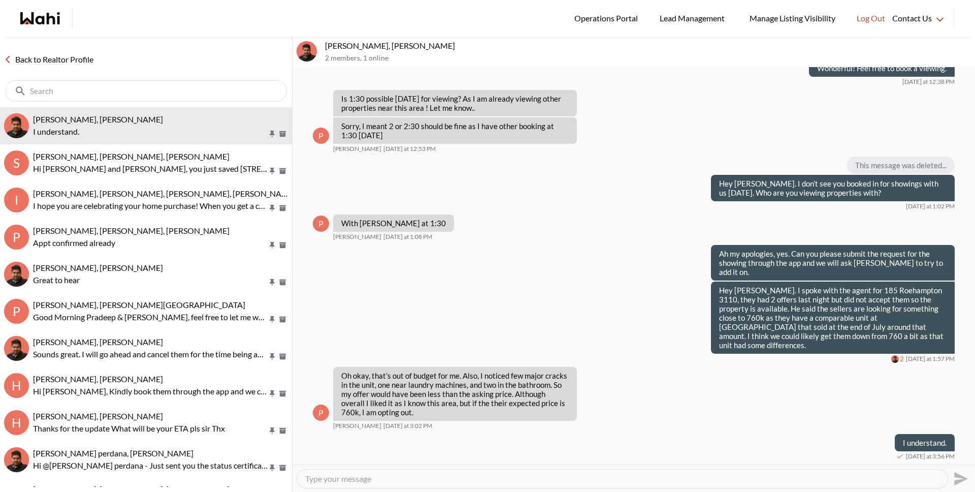
click at [47, 62] on link "Back to Realtor Profile" at bounding box center [49, 59] width 98 height 13
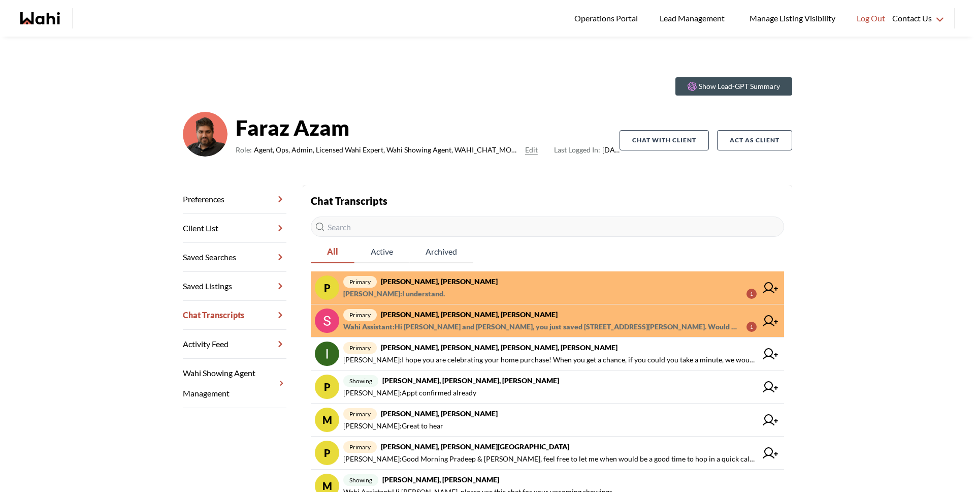
click at [461, 313] on strong "Sunil Murali, Ana Rodriguez, Faraz" at bounding box center [469, 314] width 177 height 9
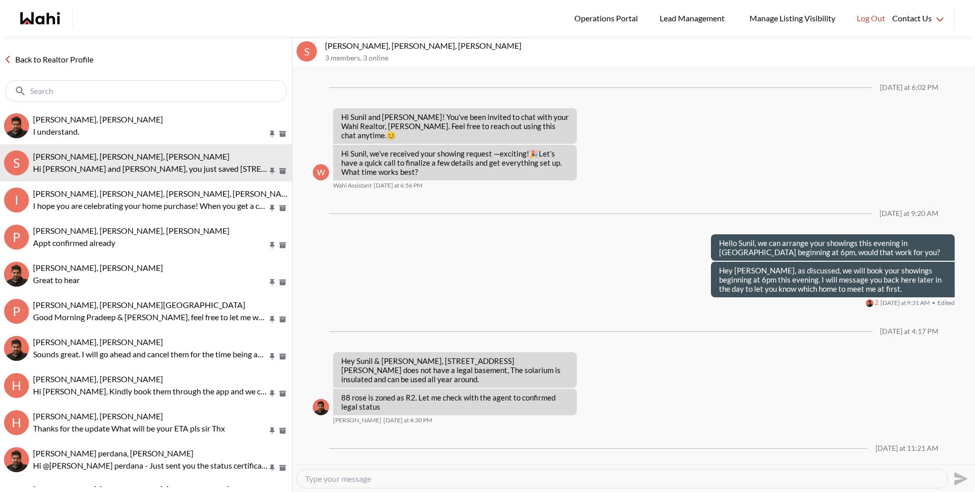
scroll to position [437, 0]
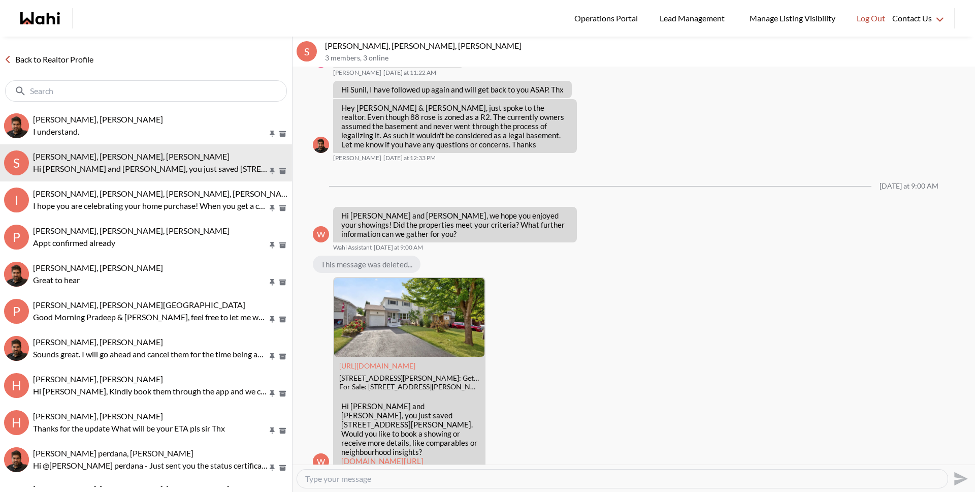
click at [68, 57] on link "Back to Realtor Profile" at bounding box center [49, 59] width 98 height 13
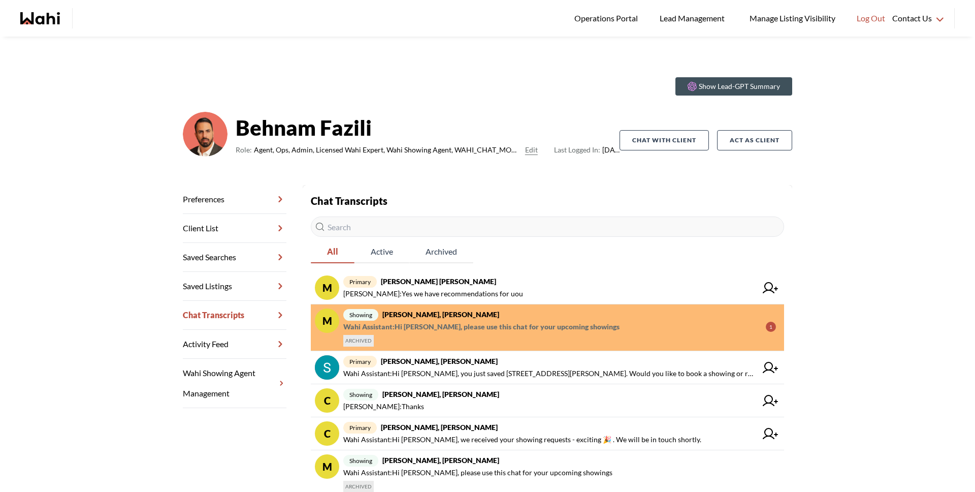
click at [437, 345] on div "showing [PERSON_NAME], [PERSON_NAME], [PERSON_NAME] Assistant : Hi [PERSON_NAME…" at bounding box center [559, 327] width 433 height 38
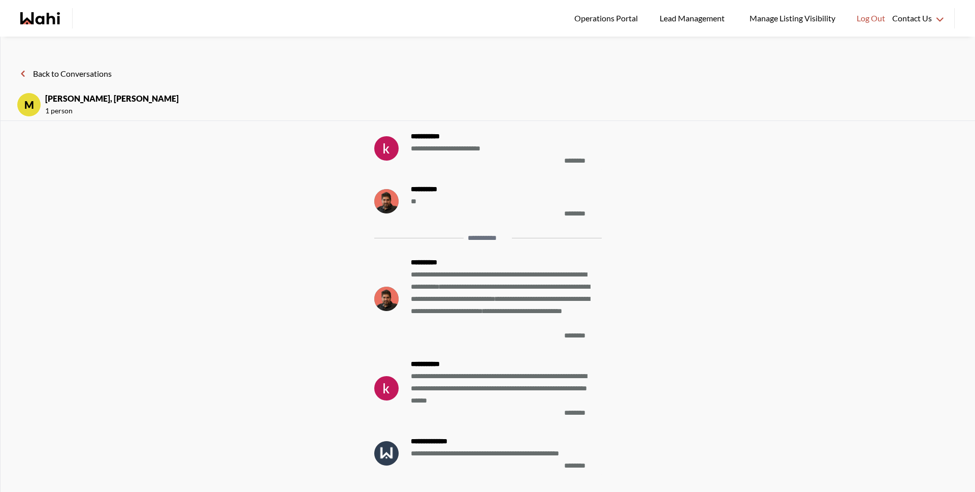
click at [80, 76] on button "Back to Conversations" at bounding box center [64, 73] width 95 height 13
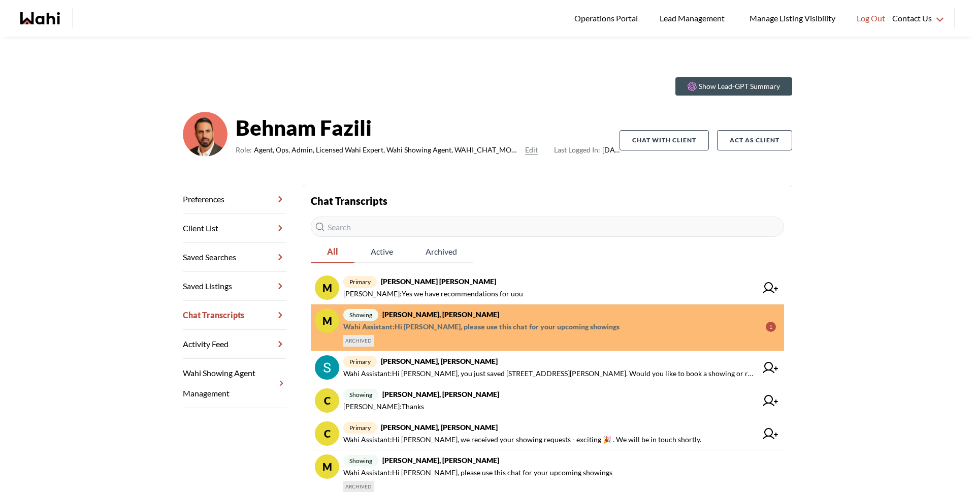
click at [479, 347] on link "M showing [PERSON_NAME], [PERSON_NAME], [PERSON_NAME] Assistant : Hi [PERSON_NA…" at bounding box center [547, 327] width 473 height 47
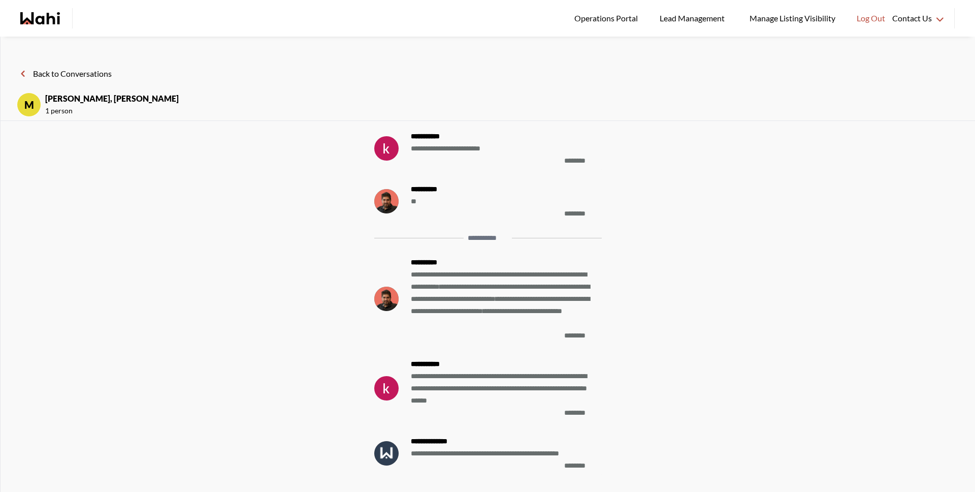
click at [85, 71] on button "Back to Conversations" at bounding box center [64, 73] width 95 height 13
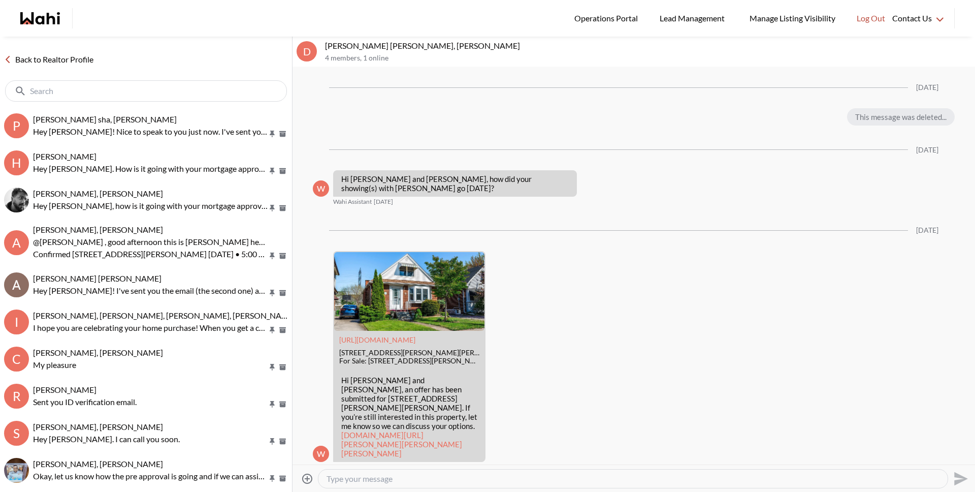
scroll to position [1852, 0]
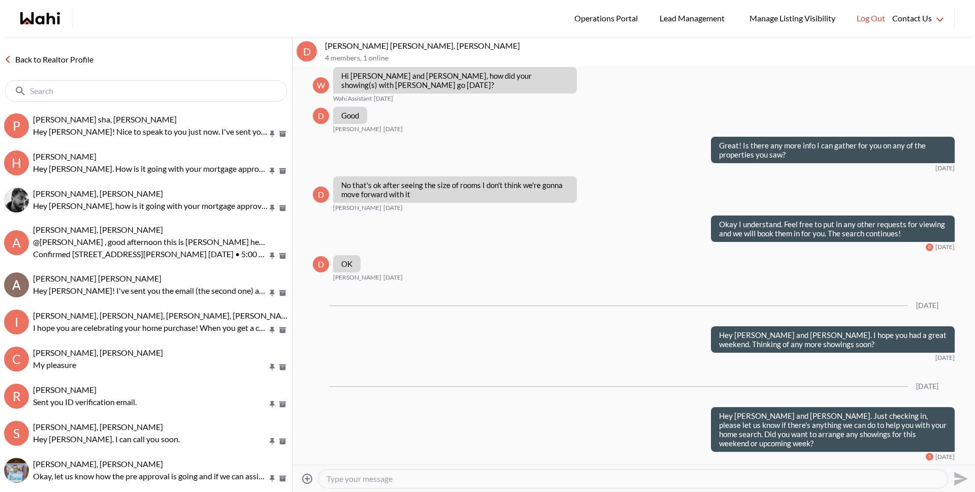
click at [207, 93] on input "text" at bounding box center [147, 91] width 234 height 10
type input "d"
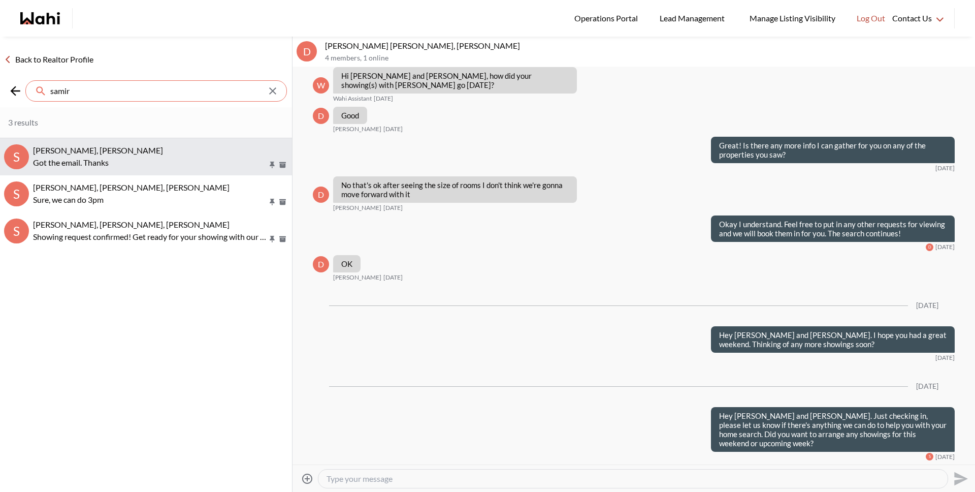
type input "samir"
click at [132, 160] on p "Got the email. Thanks" at bounding box center [150, 162] width 235 height 12
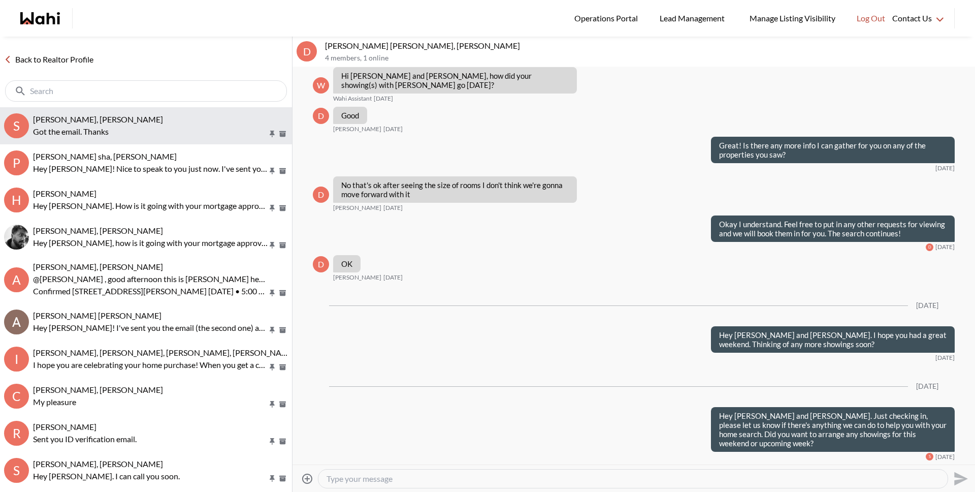
click at [117, 122] on div "Samir Omari, Michelle" at bounding box center [160, 119] width 255 height 10
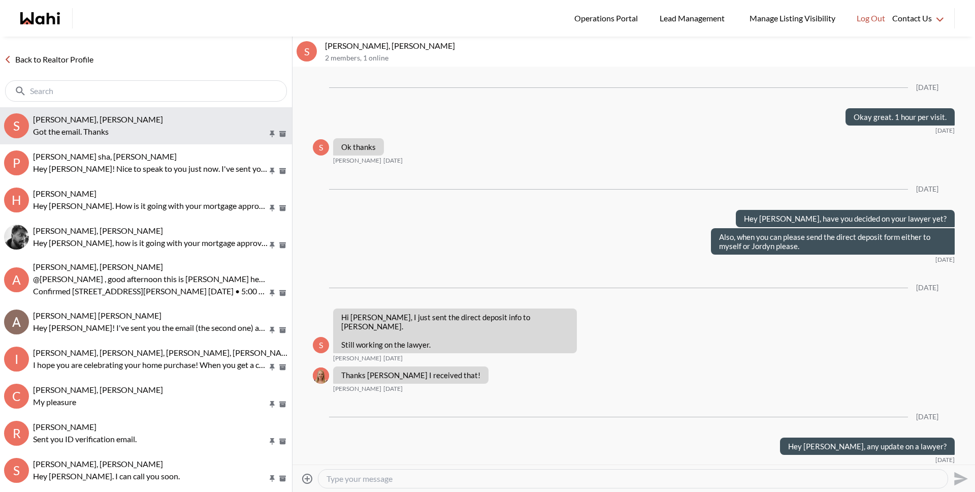
scroll to position [1022, 0]
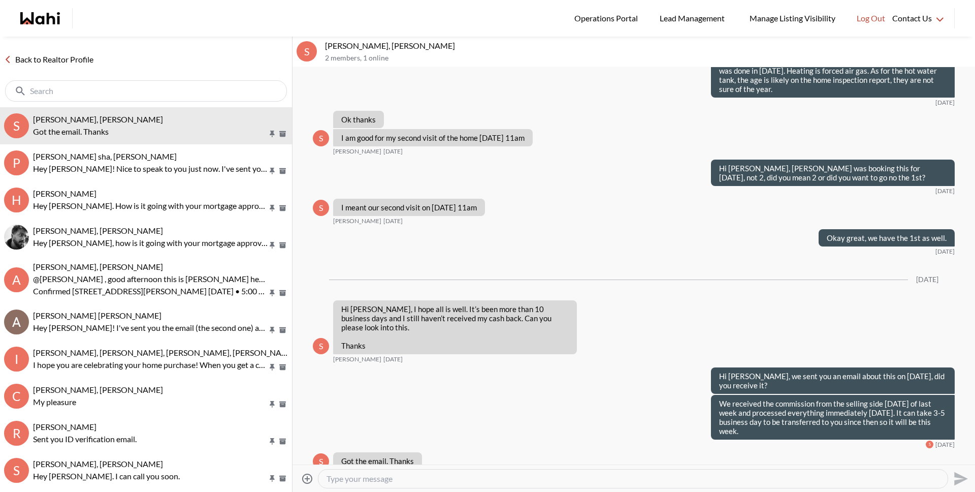
click at [57, 61] on link "Back to Realtor Profile" at bounding box center [49, 59] width 98 height 13
